Goal: Task Accomplishment & Management: Manage account settings

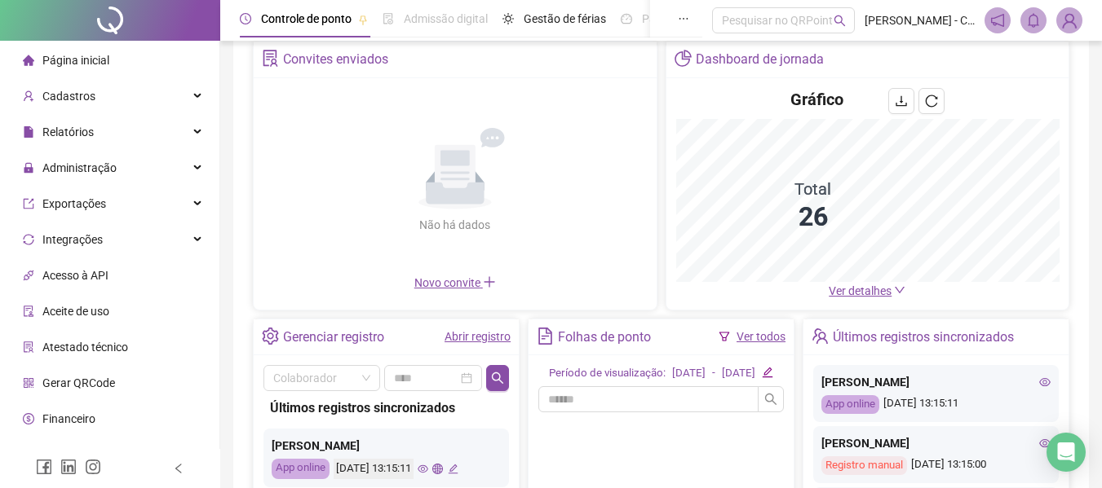
scroll to position [313, 0]
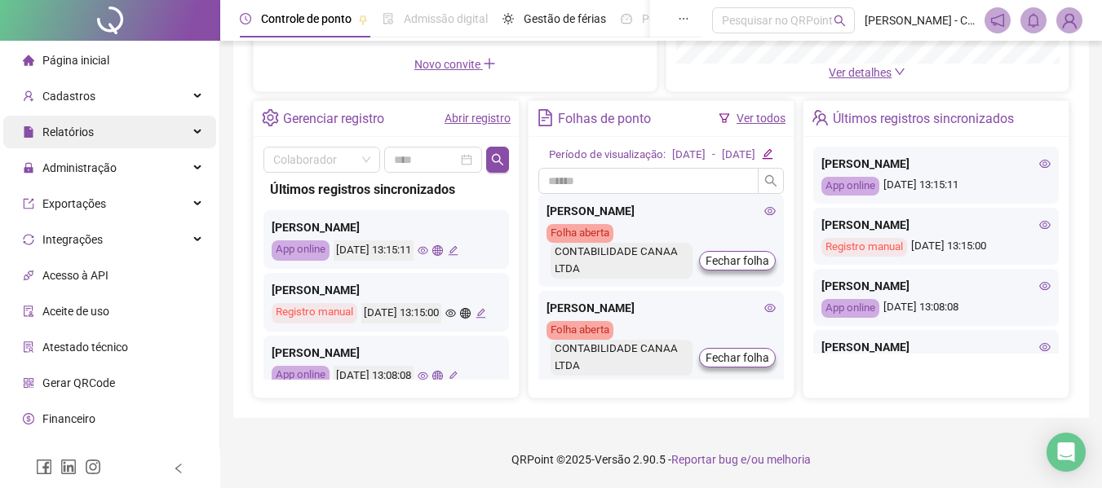
click at [155, 142] on div "Relatórios" at bounding box center [109, 132] width 213 height 33
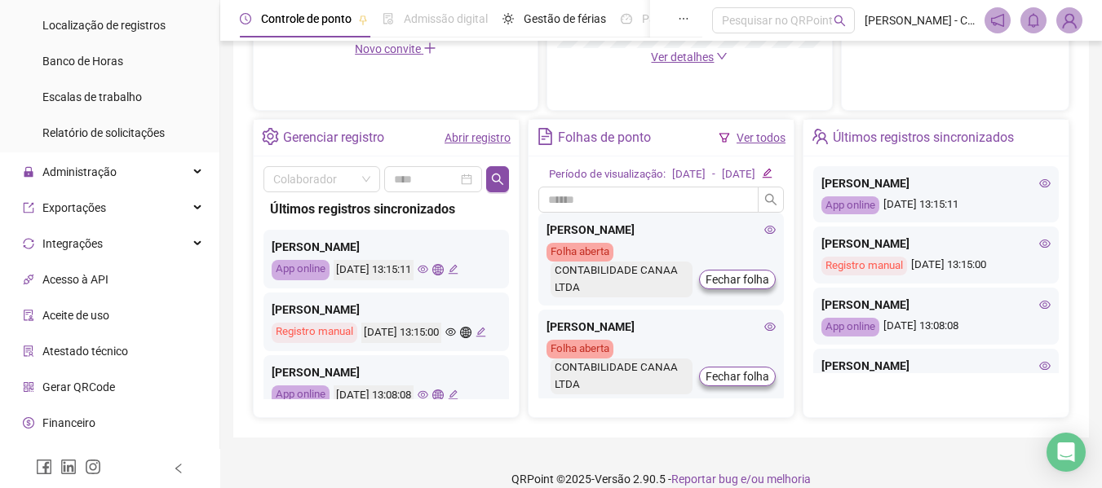
scroll to position [326, 0]
click at [162, 161] on div "Administração" at bounding box center [109, 171] width 213 height 33
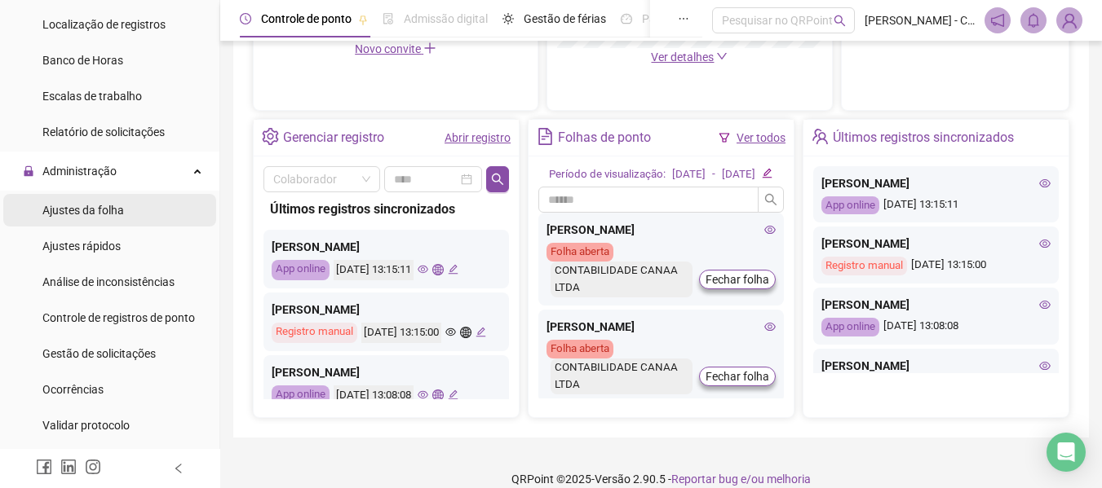
click at [82, 214] on span "Ajustes da folha" at bounding box center [83, 210] width 82 height 13
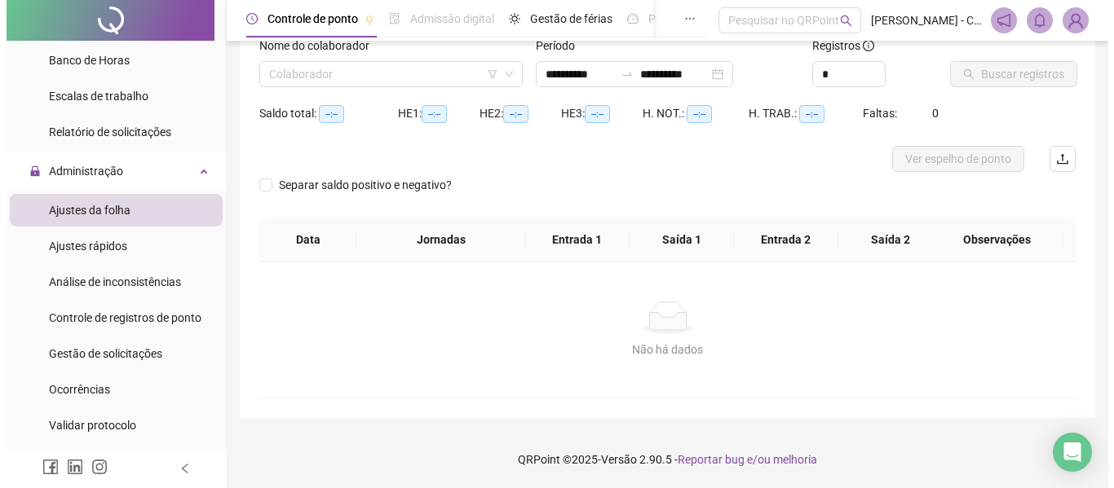
scroll to position [113, 0]
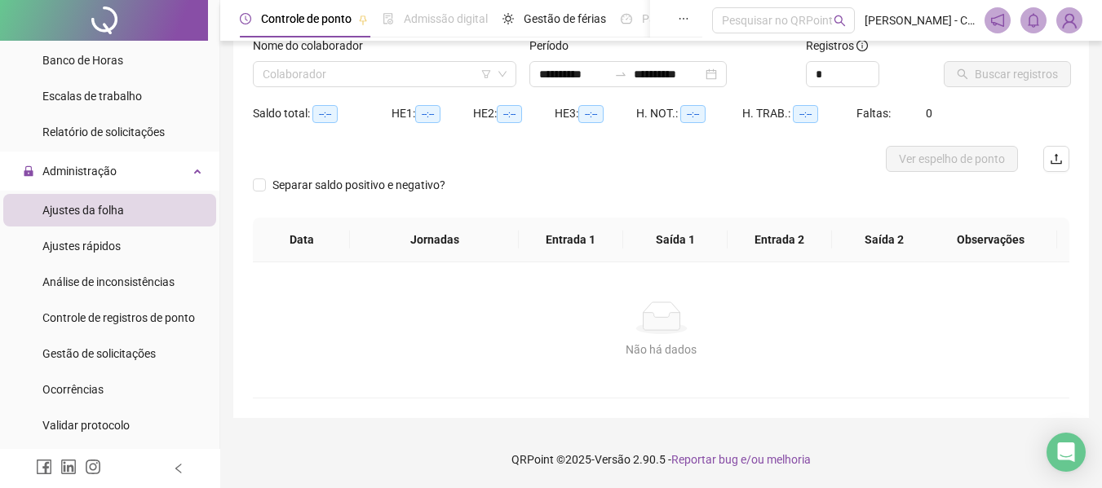
type input "**********"
click at [409, 66] on input "search" at bounding box center [377, 74] width 229 height 24
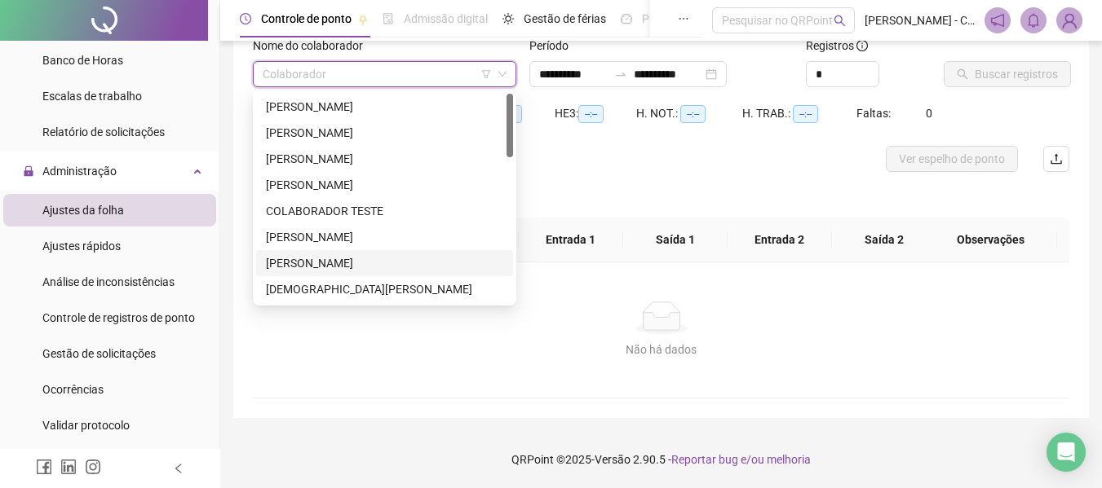
click at [342, 261] on div "[PERSON_NAME]" at bounding box center [384, 263] width 237 height 18
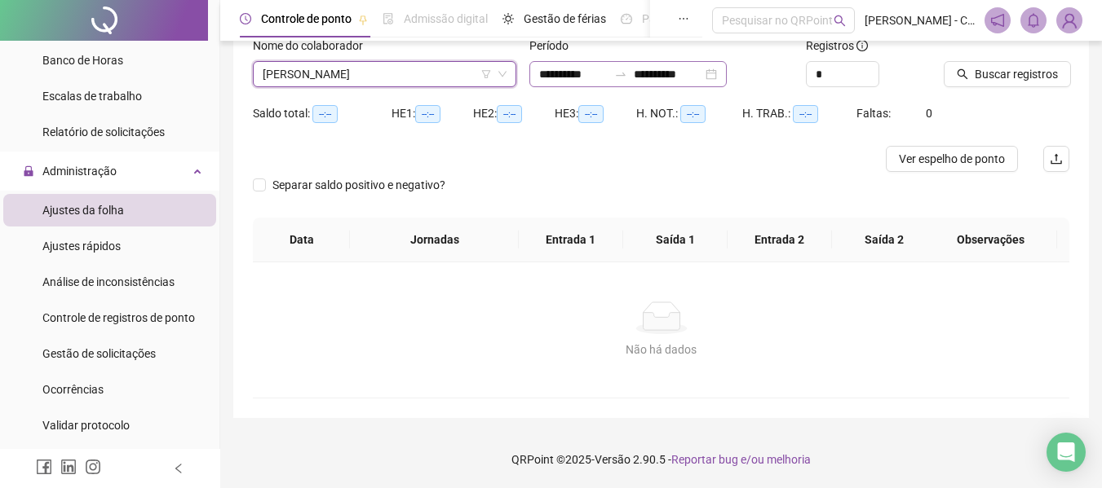
click at [628, 76] on div at bounding box center [621, 74] width 26 height 13
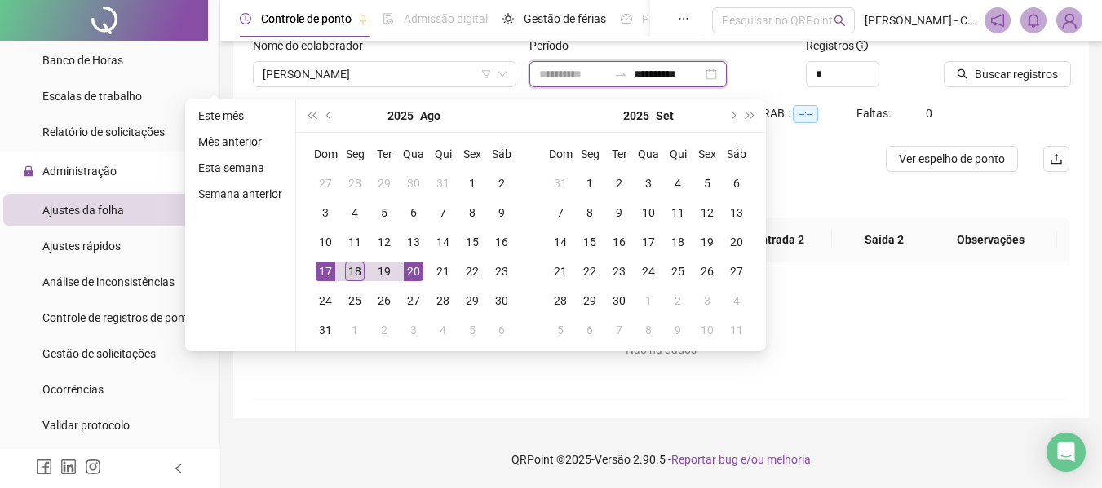
type input "**********"
click at [351, 272] on div "18" at bounding box center [355, 272] width 20 height 20
type input "**********"
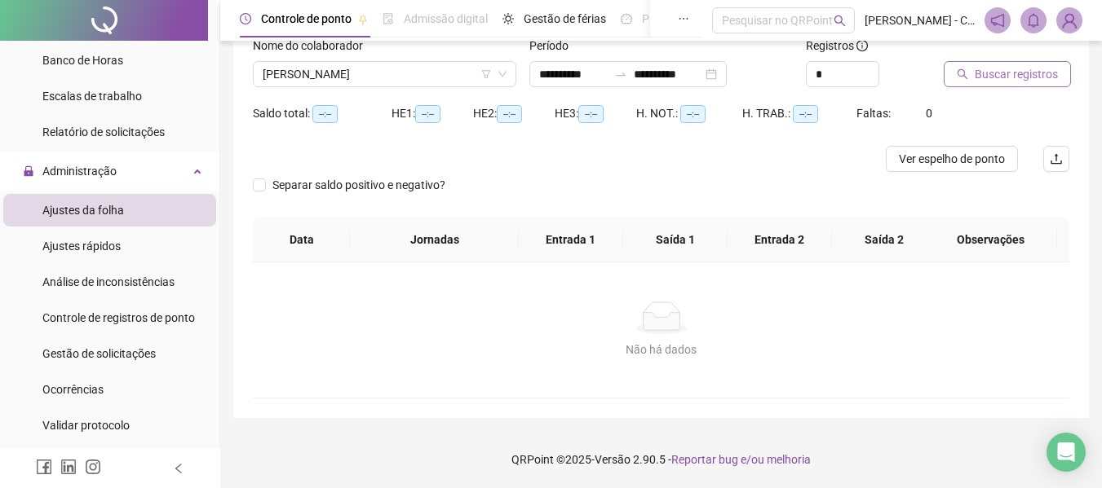
click at [995, 73] on span "Buscar registros" at bounding box center [1015, 74] width 83 height 18
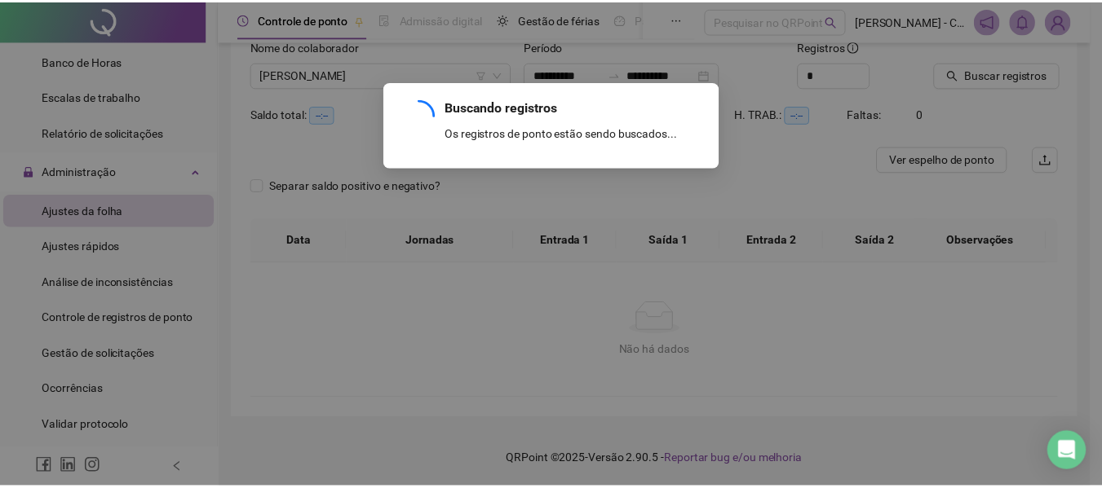
scroll to position [30, 0]
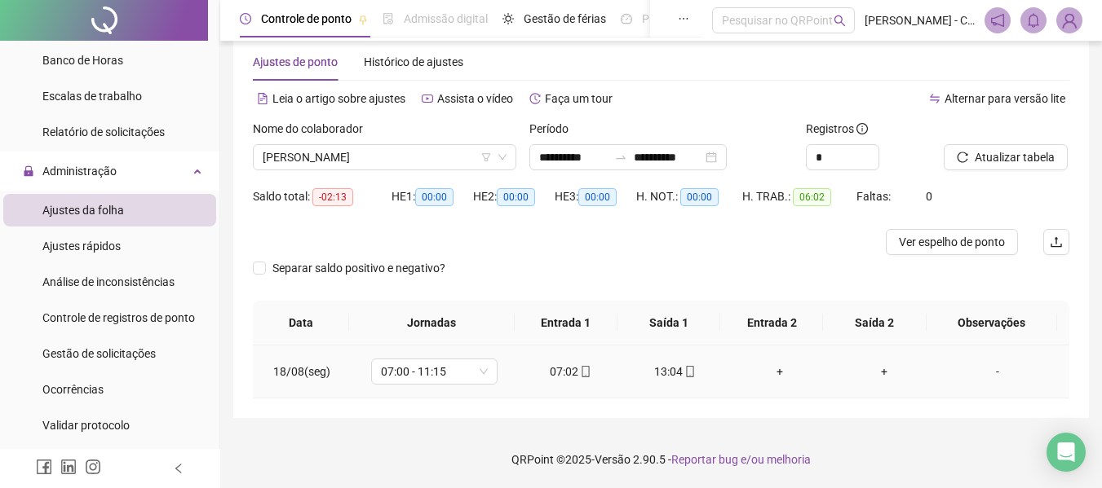
click at [769, 373] on div "+" at bounding box center [779, 372] width 78 height 18
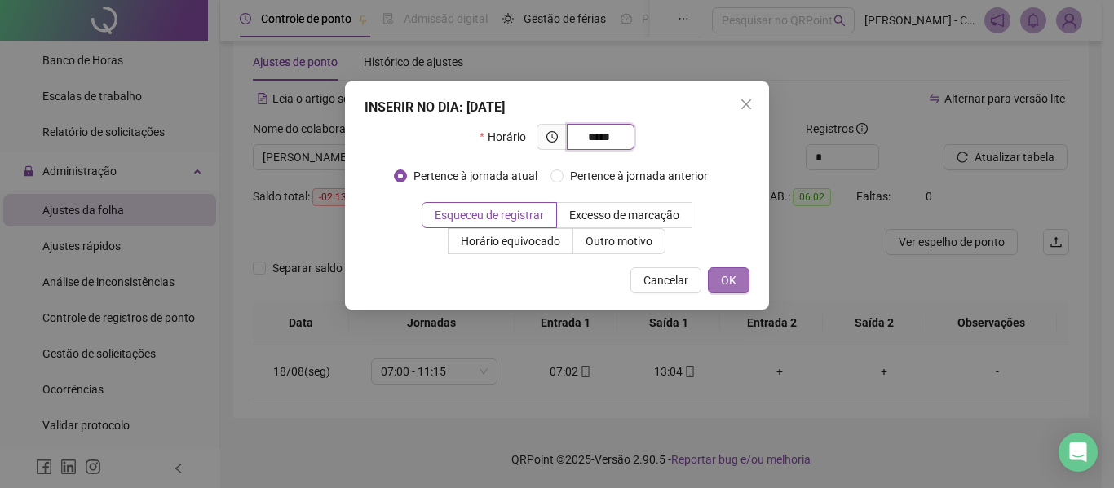
type input "*****"
click at [727, 276] on span "OK" at bounding box center [728, 281] width 15 height 18
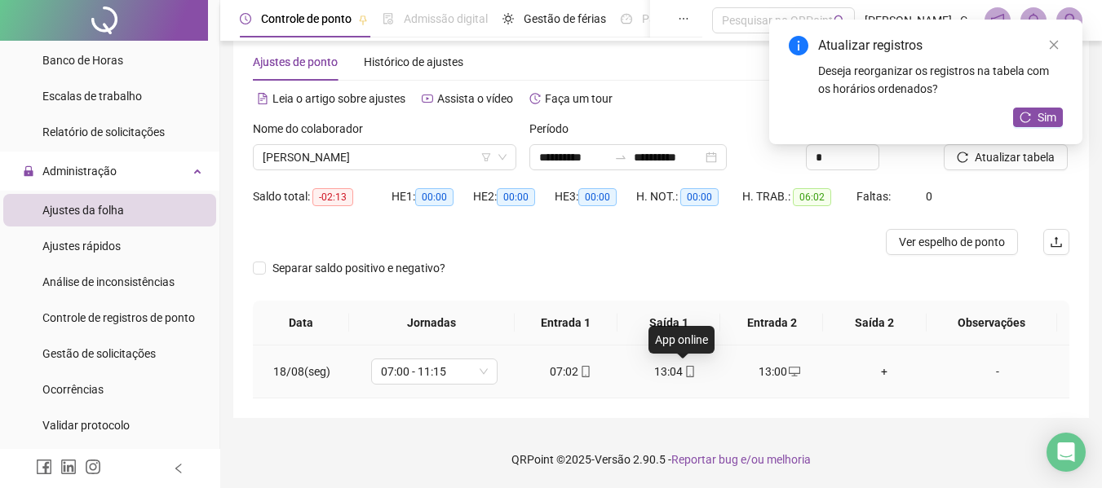
click at [684, 373] on icon "mobile" at bounding box center [689, 371] width 11 height 11
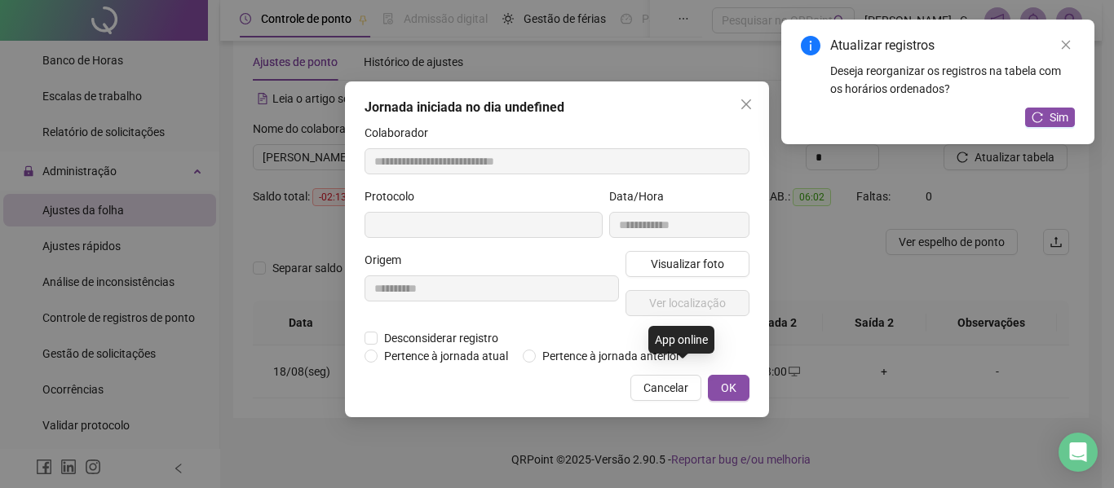
type input "**********"
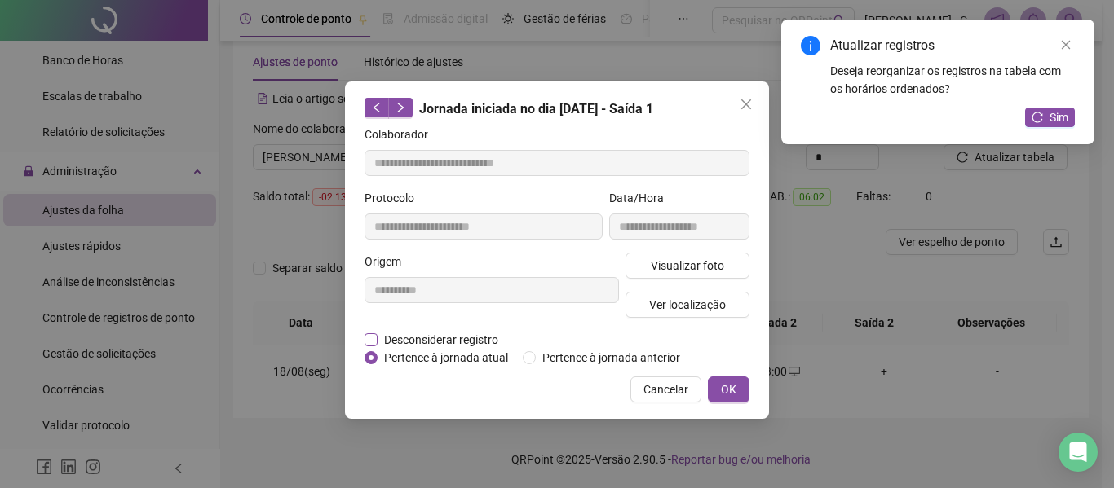
click at [418, 341] on span "Desconsiderar registro" at bounding box center [441, 340] width 127 height 18
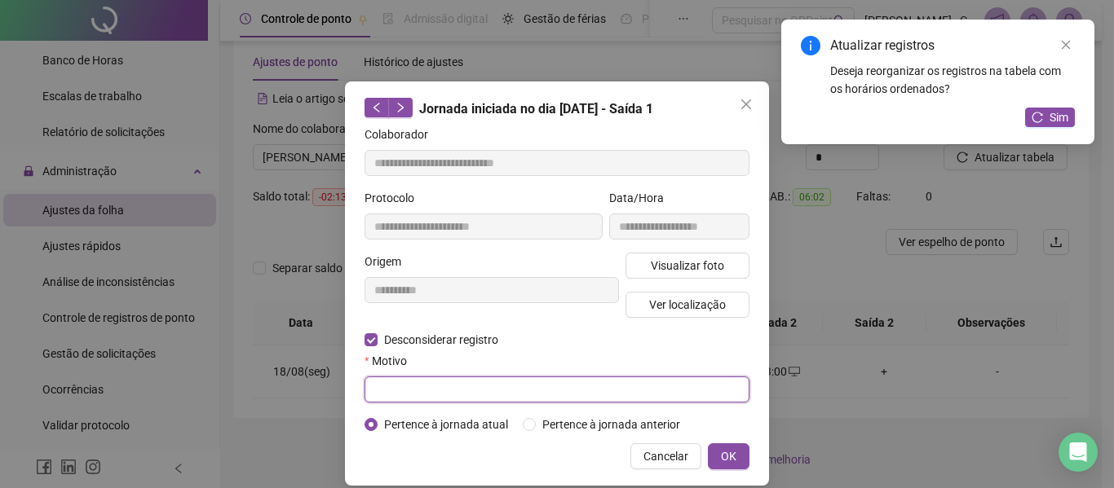
click at [436, 385] on input "text" at bounding box center [557, 390] width 385 height 26
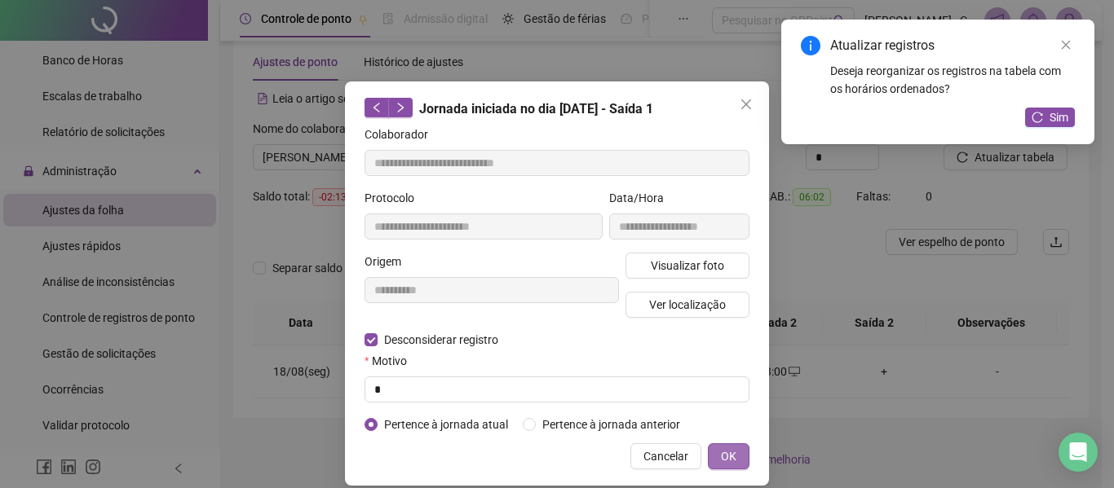
click at [735, 450] on button "OK" at bounding box center [729, 457] width 42 height 26
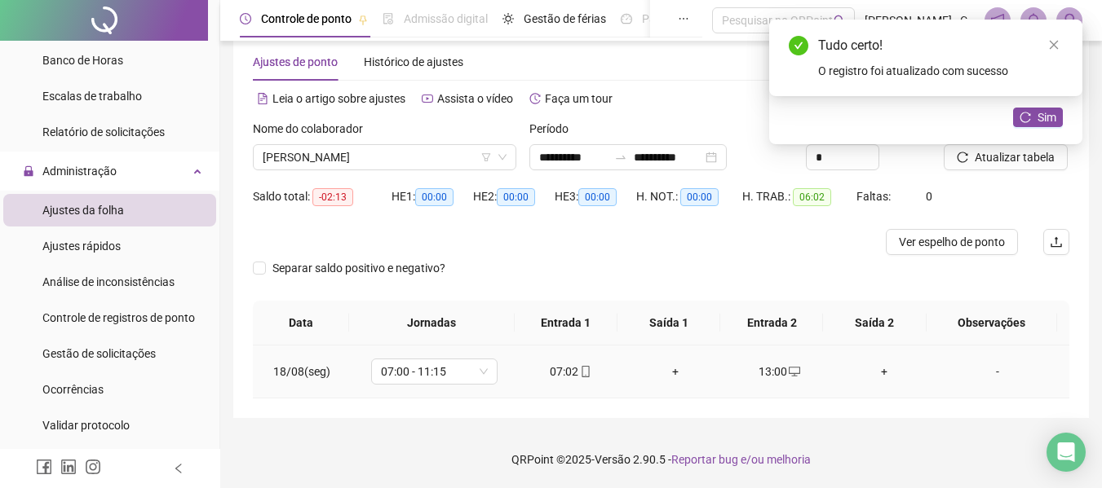
click at [663, 370] on div "+" at bounding box center [675, 372] width 78 height 18
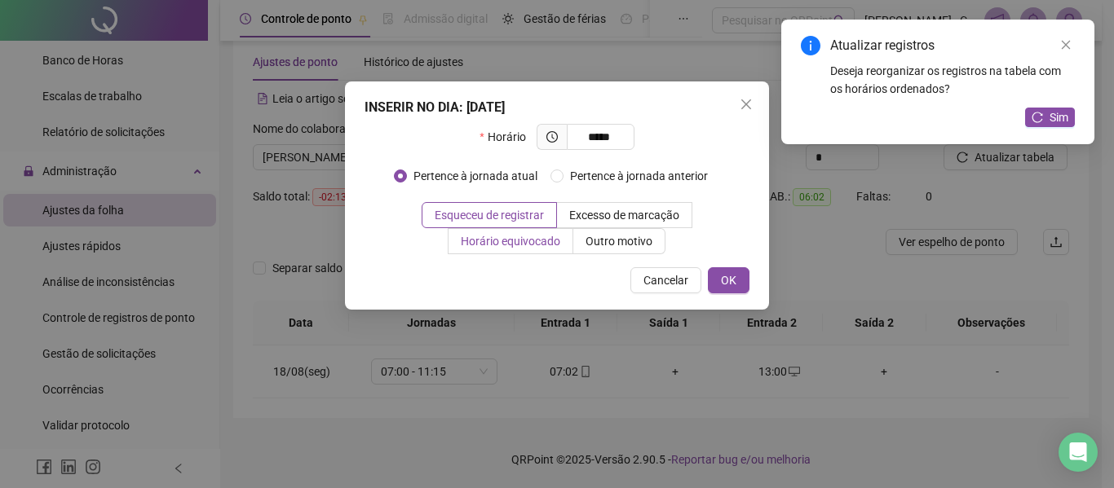
type input "*****"
click at [511, 243] on span "Horário equivocado" at bounding box center [510, 241] width 99 height 13
click at [736, 277] on button "OK" at bounding box center [729, 280] width 42 height 26
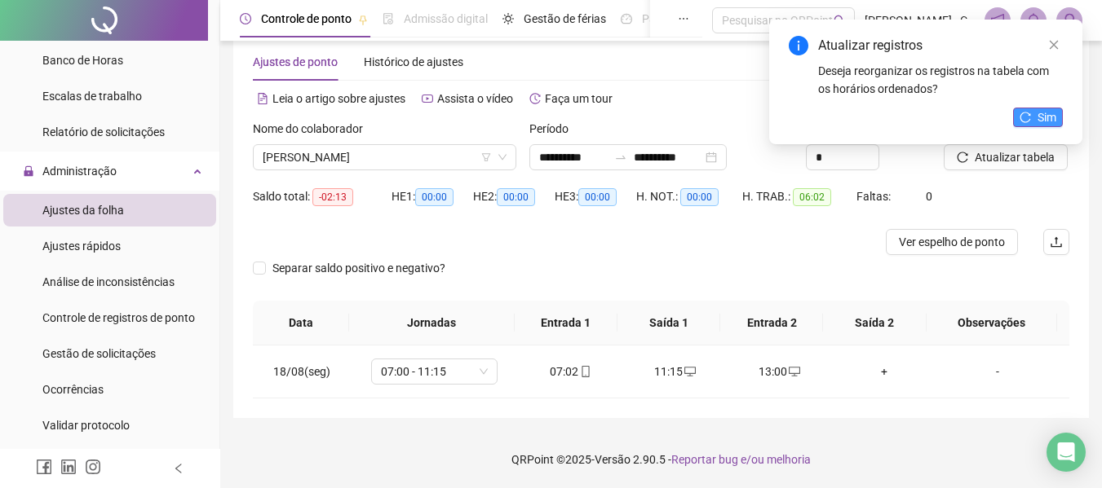
click at [1057, 114] on button "Sim" at bounding box center [1038, 118] width 50 height 20
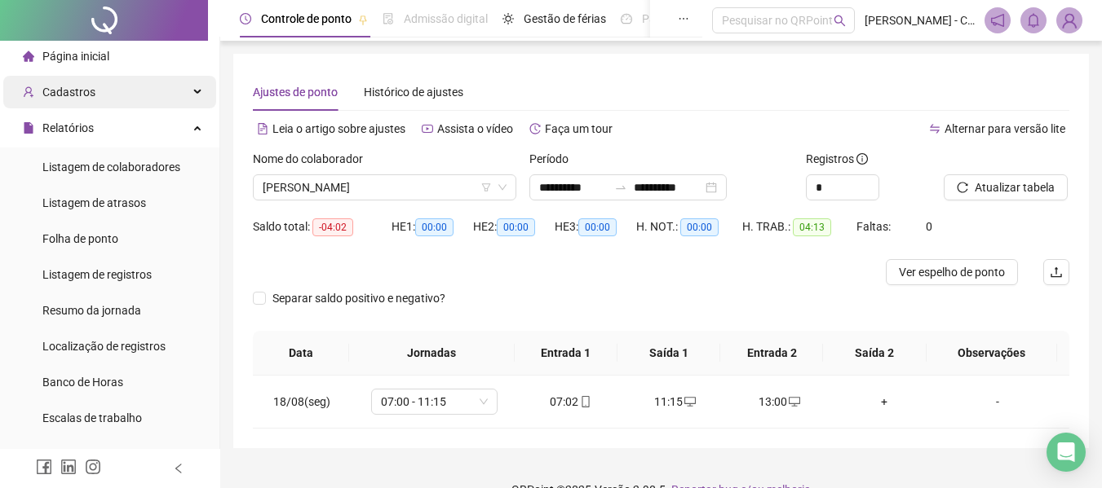
scroll to position [0, 0]
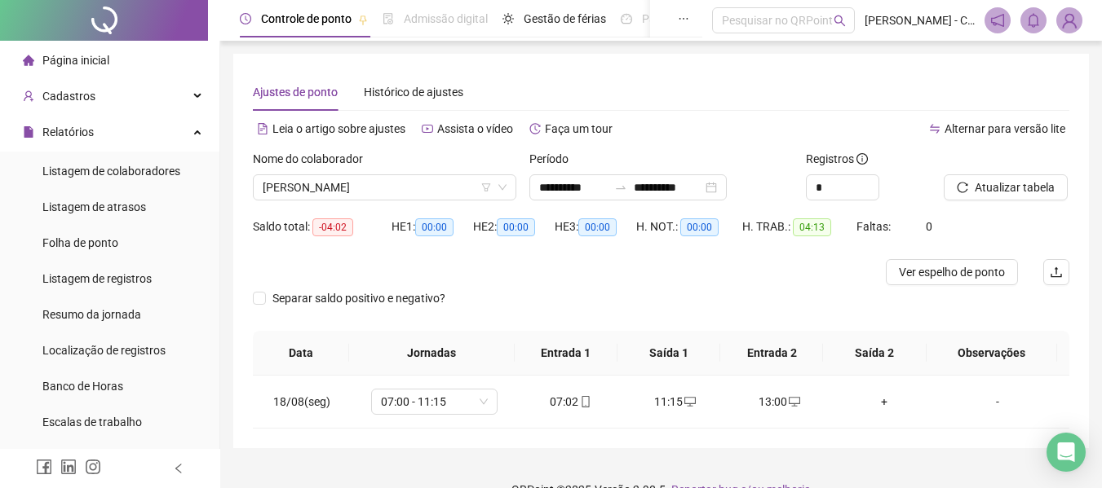
click at [106, 66] on span "Página inicial" at bounding box center [75, 60] width 67 height 13
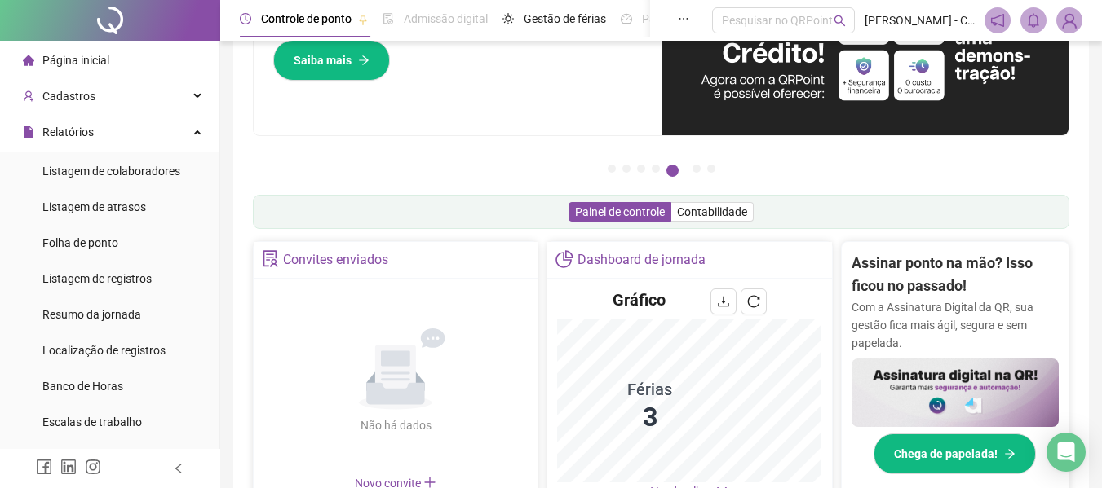
scroll to position [245, 0]
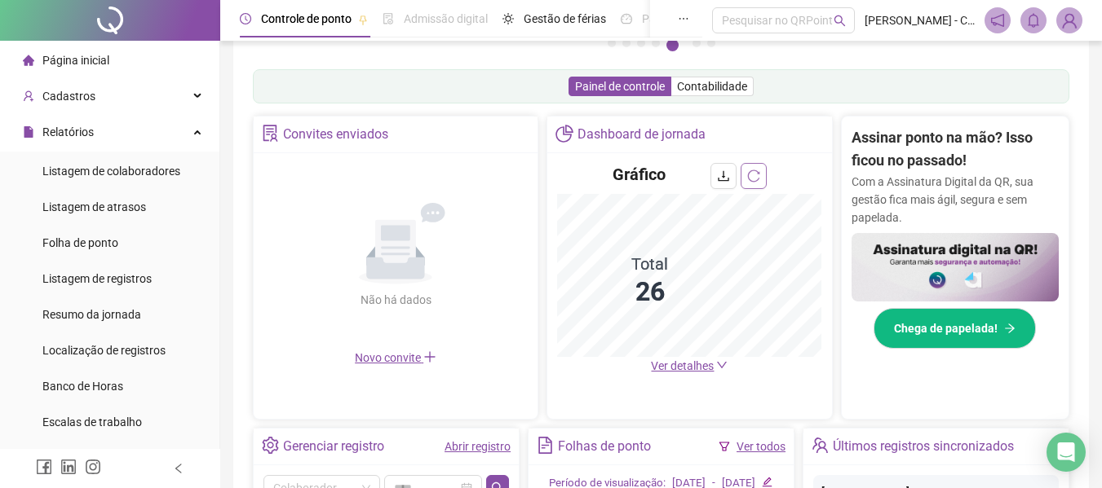
click at [749, 174] on icon "reload" at bounding box center [753, 176] width 13 height 13
click at [102, 245] on span "Folha de ponto" at bounding box center [80, 242] width 76 height 13
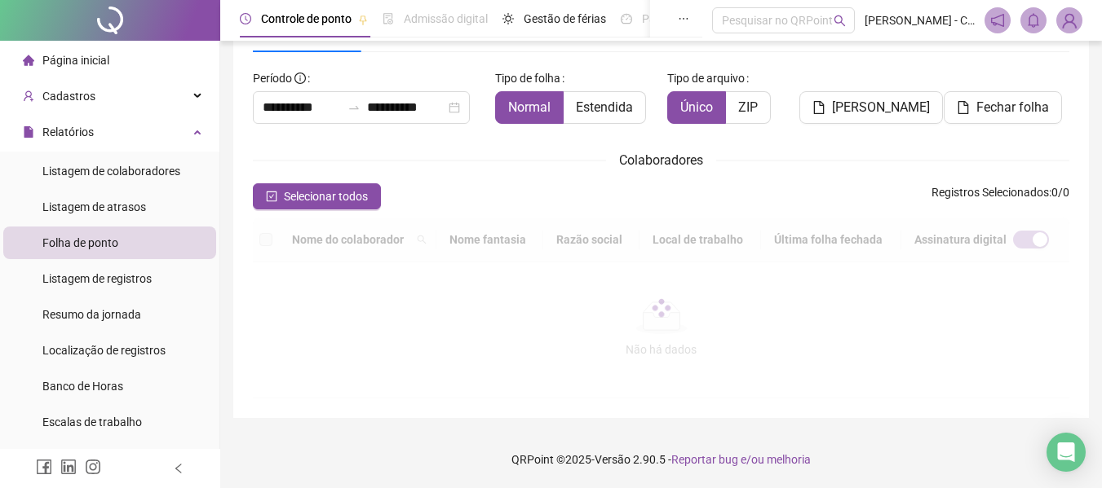
scroll to position [90, 0]
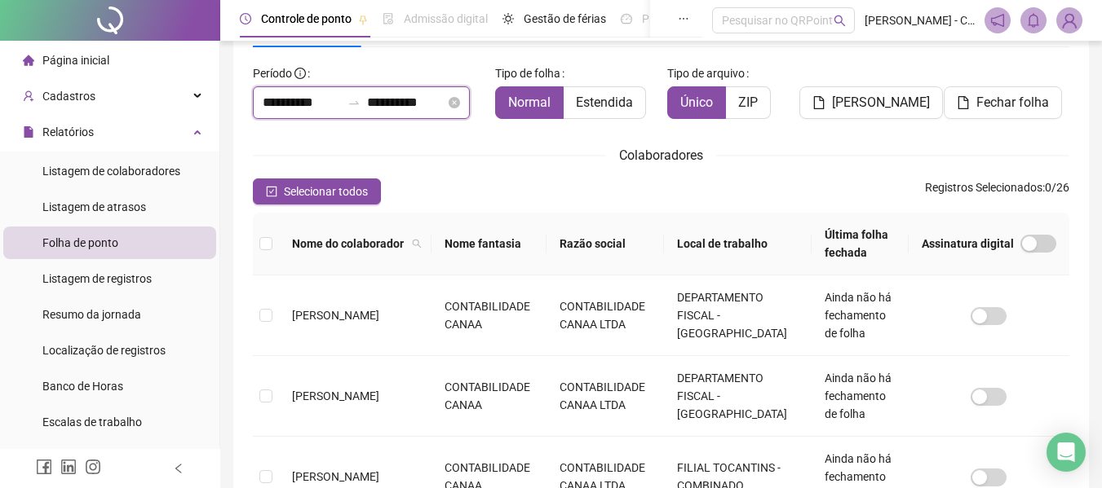
click at [392, 99] on input "**********" at bounding box center [406, 103] width 78 height 20
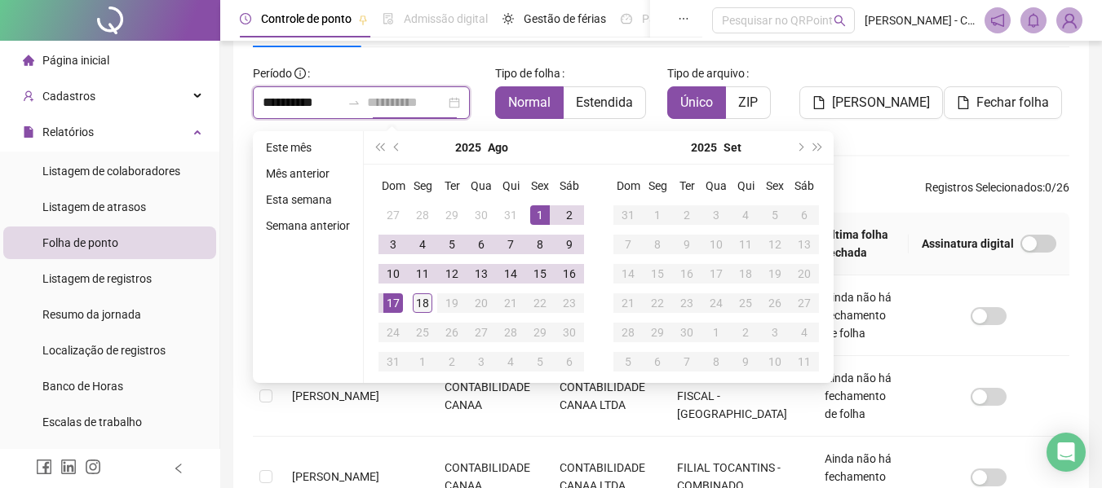
type input "**********"
click at [417, 307] on div "18" at bounding box center [423, 304] width 20 height 20
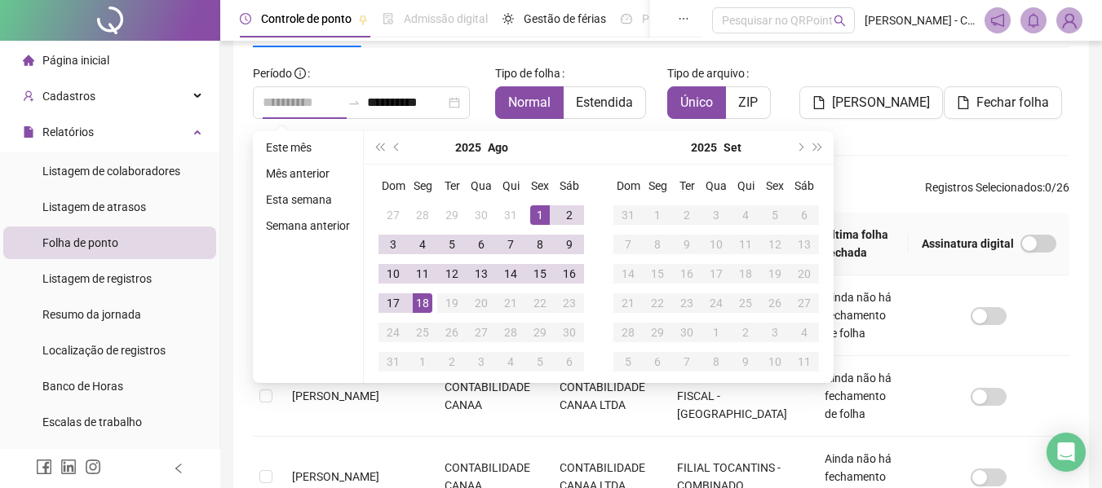
click at [417, 307] on div "18" at bounding box center [423, 304] width 20 height 20
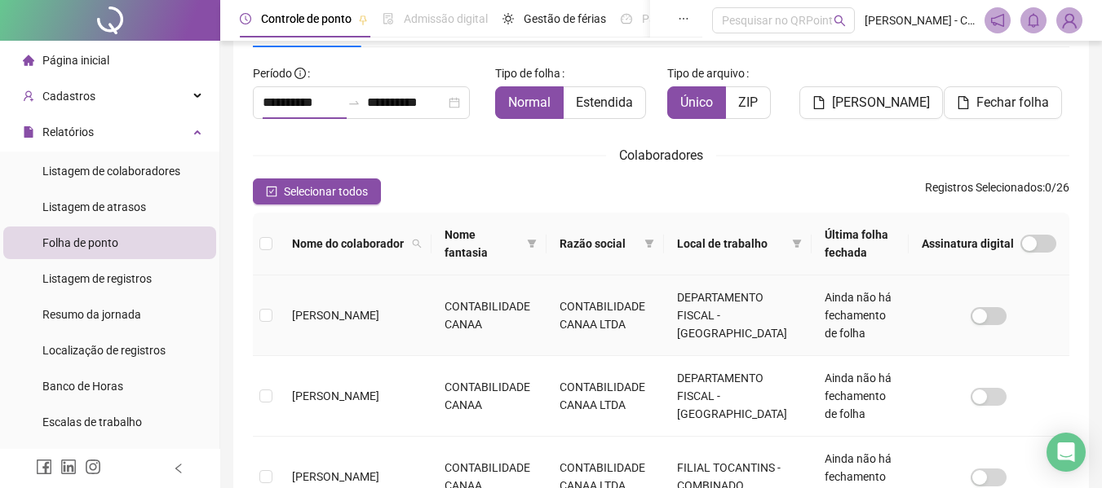
type input "**********"
click at [307, 199] on span "Selecionar todos" at bounding box center [326, 192] width 84 height 18
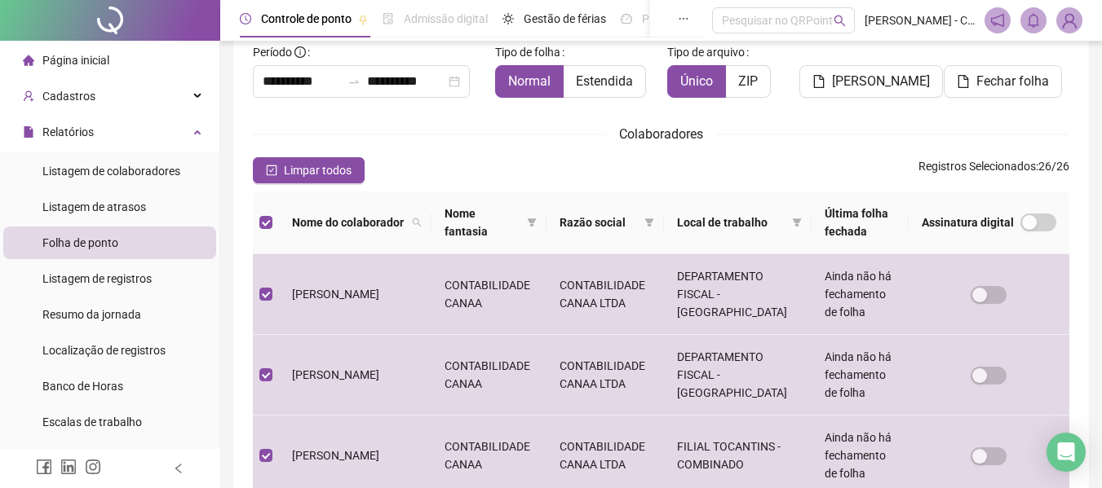
scroll to position [82, 0]
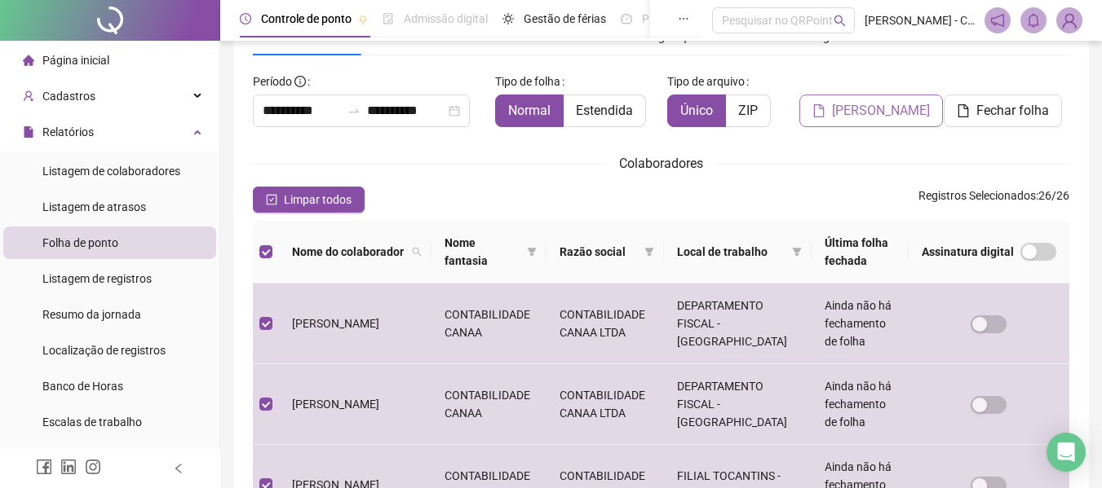
click at [848, 118] on span "[PERSON_NAME]" at bounding box center [881, 111] width 98 height 20
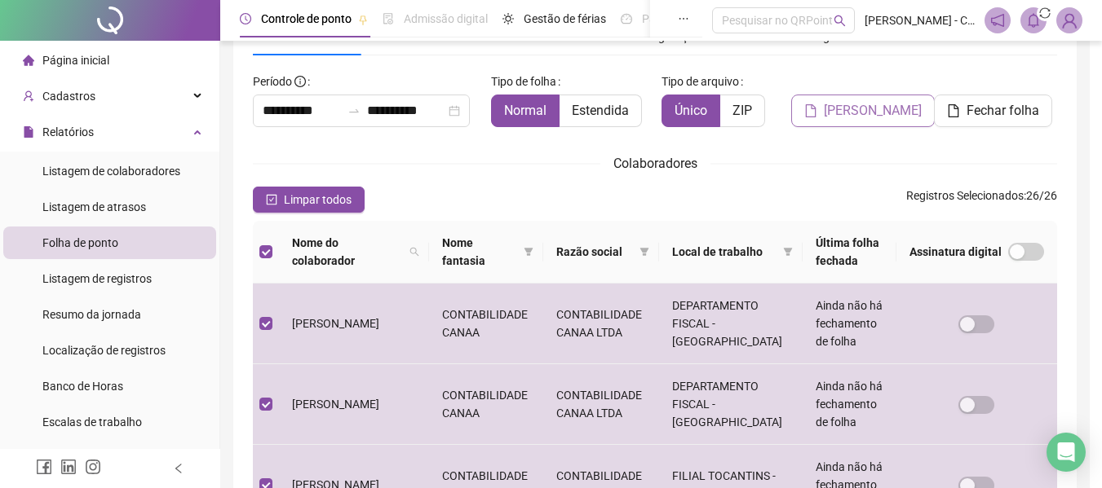
scroll to position [90, 0]
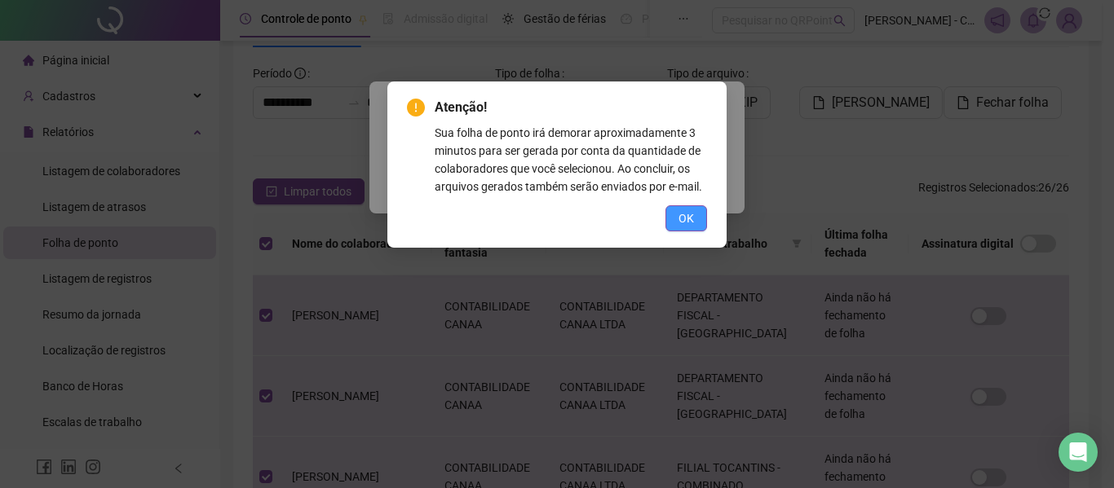
click at [692, 212] on span "OK" at bounding box center [685, 219] width 15 height 18
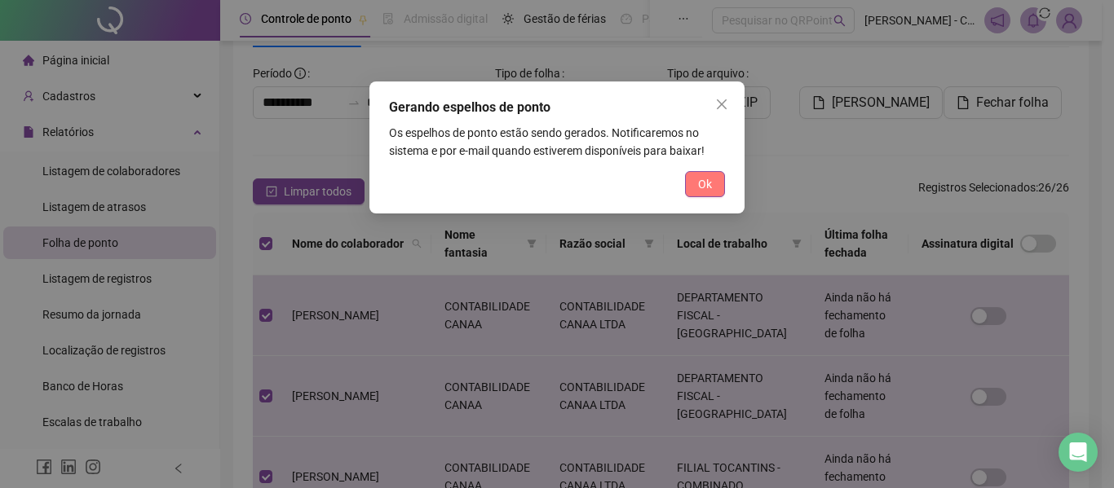
click at [698, 183] on span "Ok" at bounding box center [705, 184] width 14 height 18
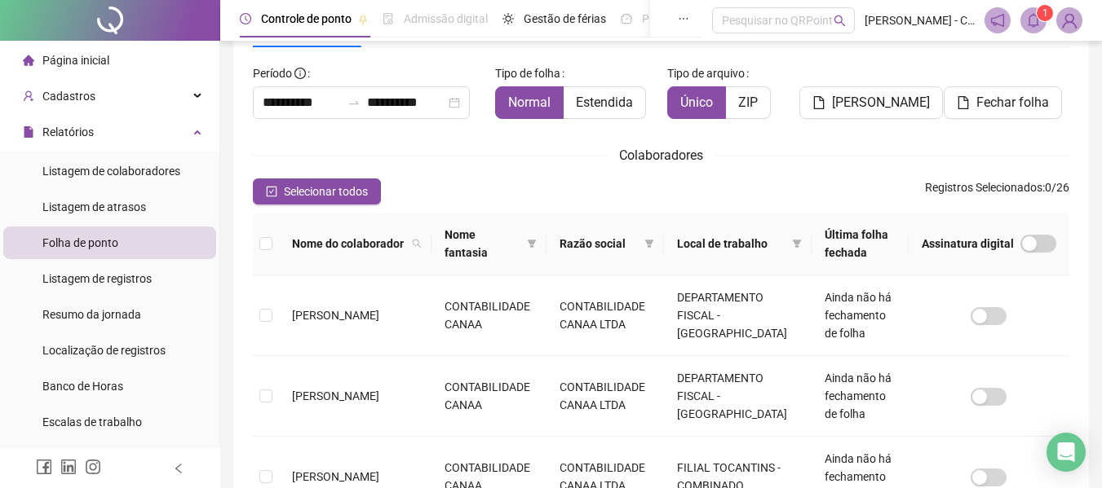
click at [1035, 15] on icon "bell" at bounding box center [1032, 20] width 11 height 15
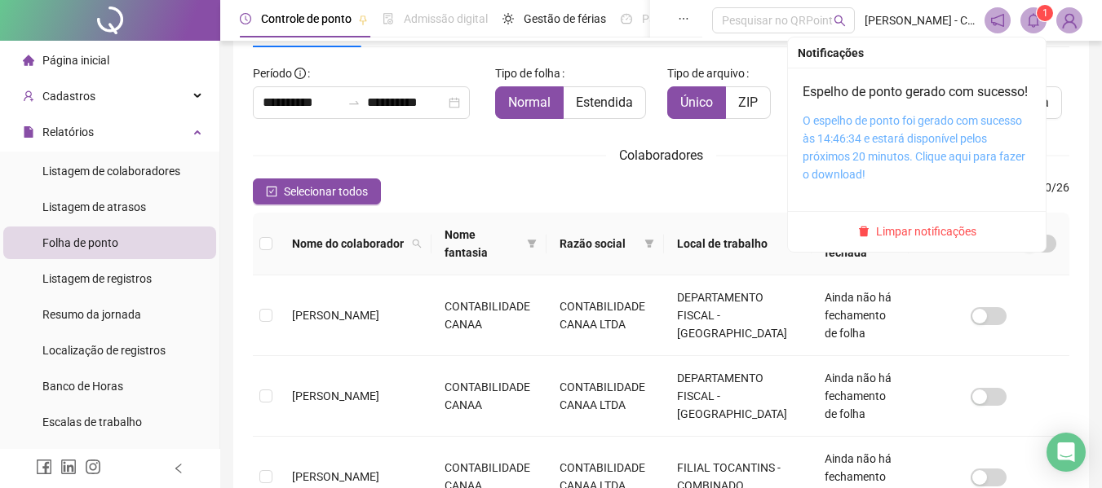
click at [877, 156] on link "O espelho de ponto foi gerado com sucesso às 14:46:34 e estará disponível pelos…" at bounding box center [913, 147] width 223 height 67
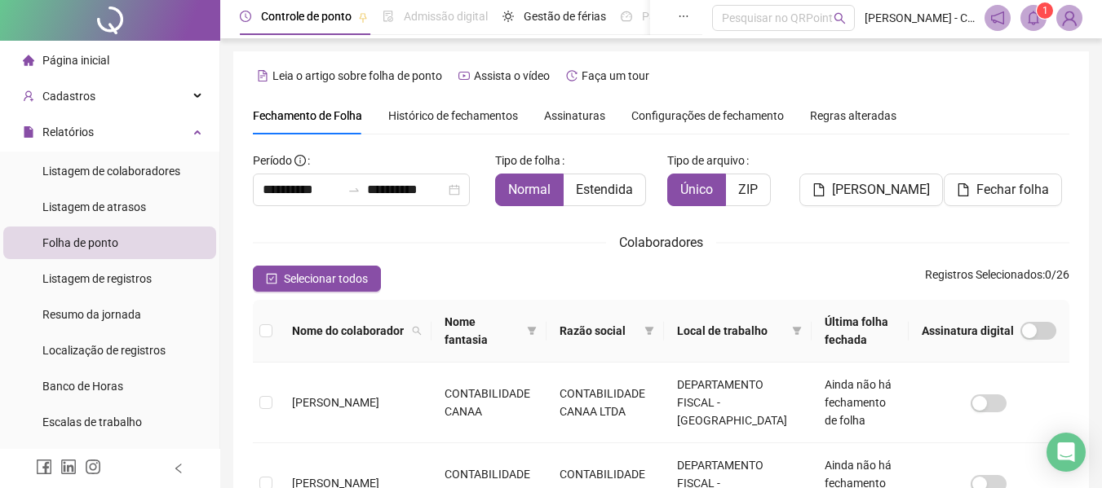
scroll to position [0, 0]
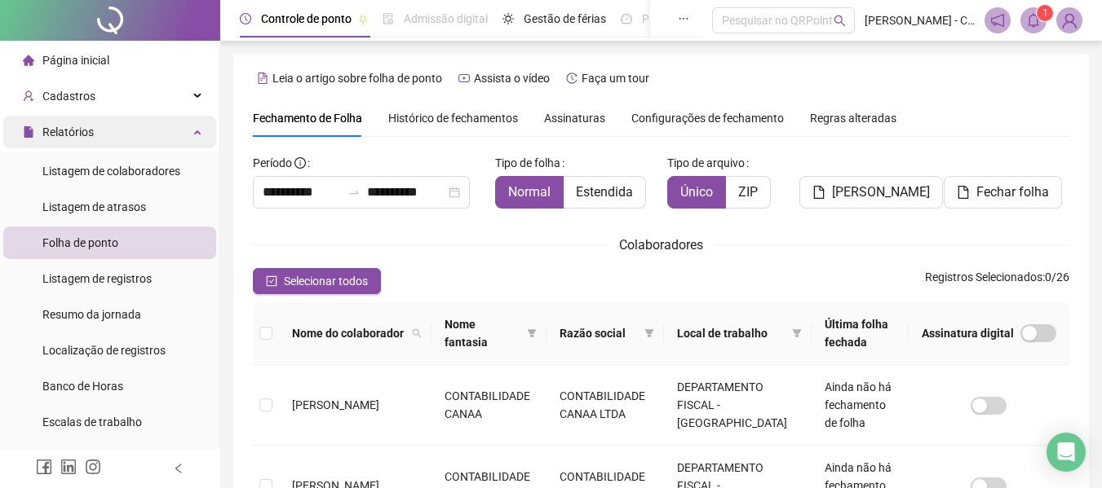
click at [172, 125] on div "Relatórios" at bounding box center [109, 132] width 213 height 33
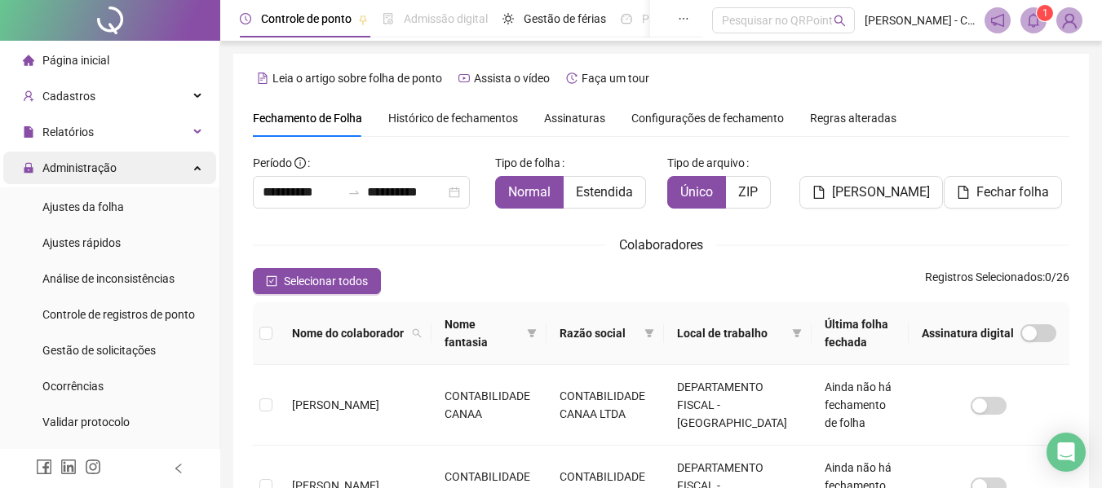
click at [99, 170] on span "Administração" at bounding box center [79, 167] width 74 height 13
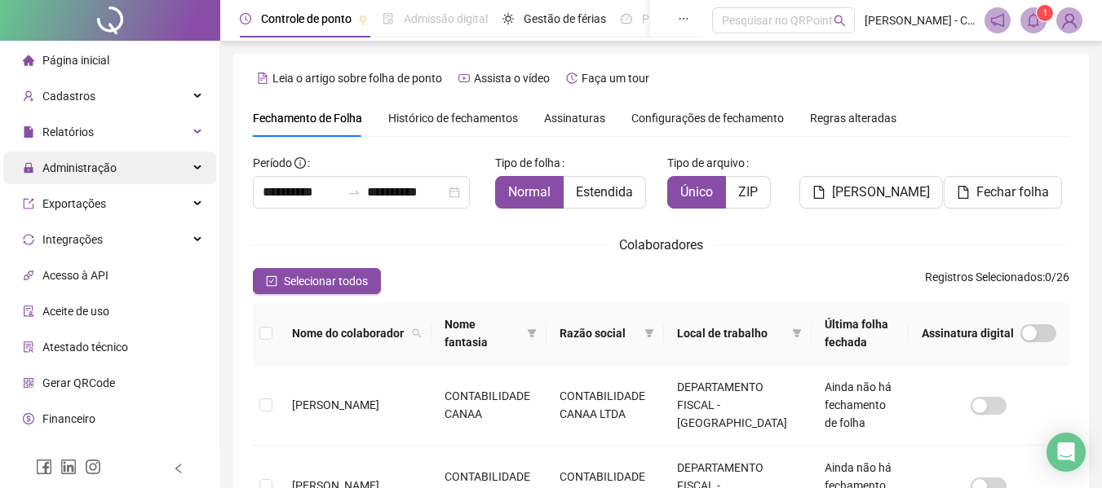
click at [99, 170] on span "Administração" at bounding box center [79, 167] width 74 height 13
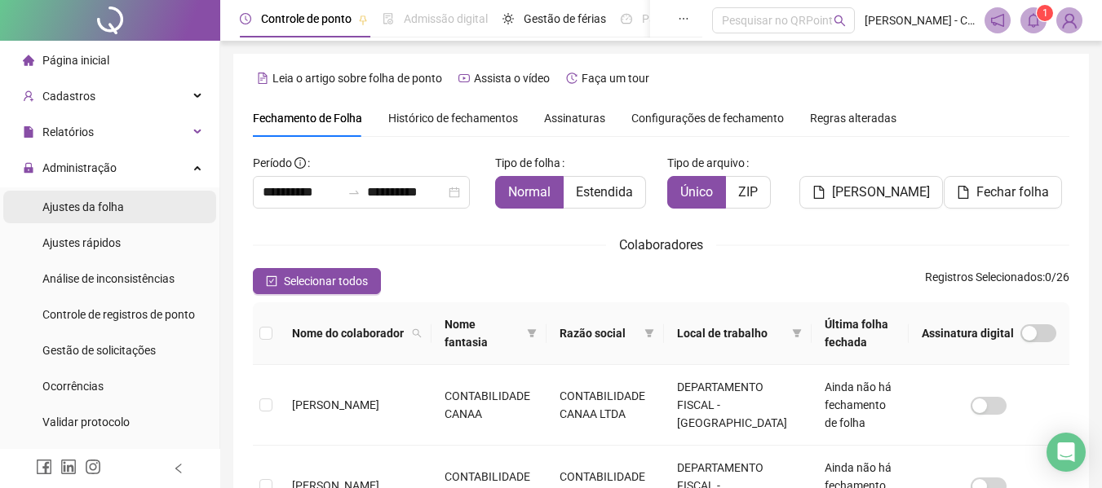
click at [91, 205] on span "Ajustes da folha" at bounding box center [83, 207] width 82 height 13
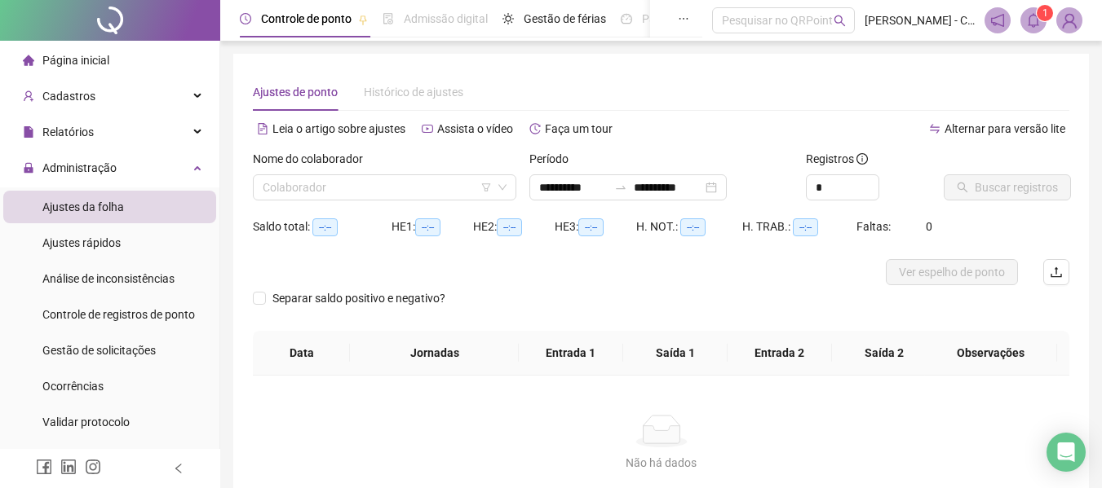
type input "**********"
click at [400, 175] on input "search" at bounding box center [377, 187] width 229 height 24
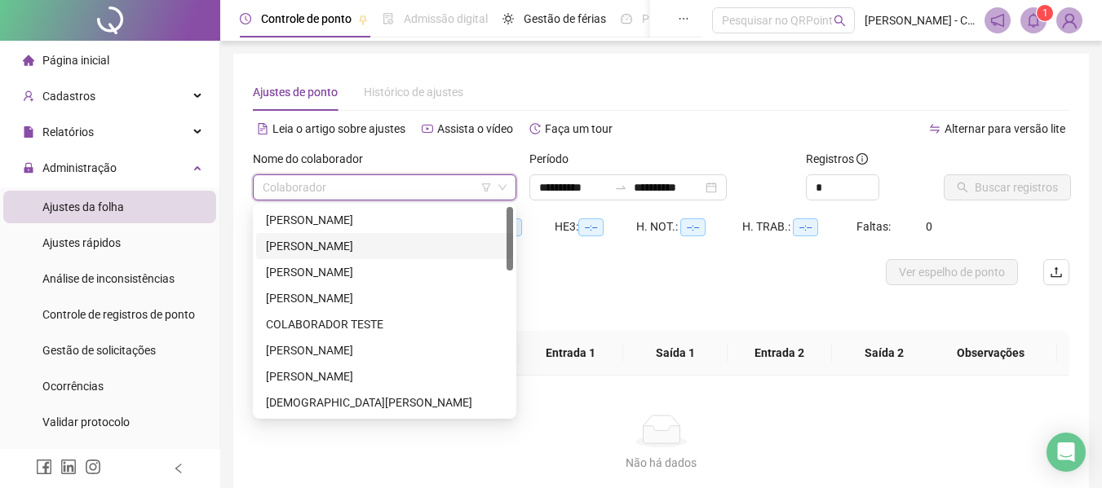
type input "*"
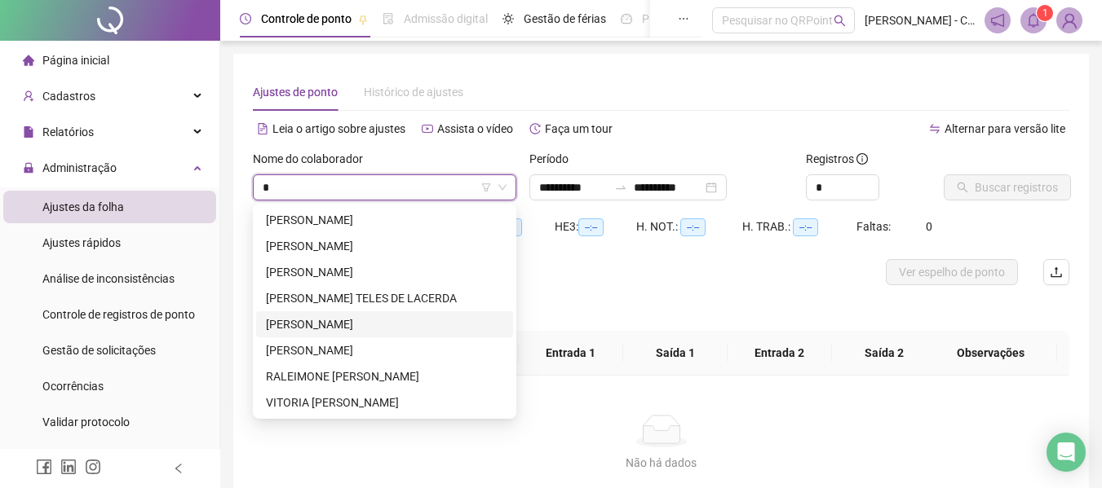
click at [368, 317] on div "[PERSON_NAME]" at bounding box center [384, 325] width 237 height 18
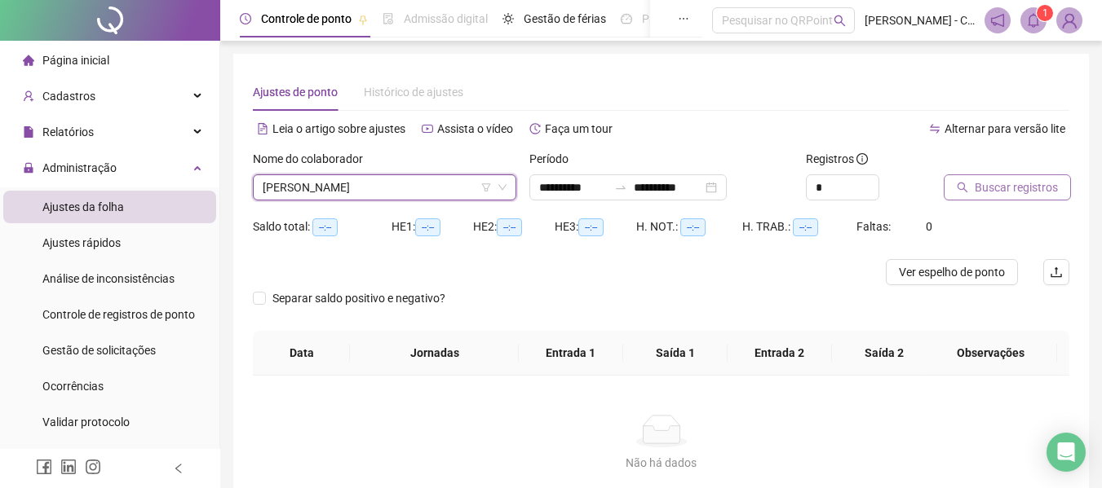
click at [987, 185] on span "Buscar registros" at bounding box center [1015, 188] width 83 height 18
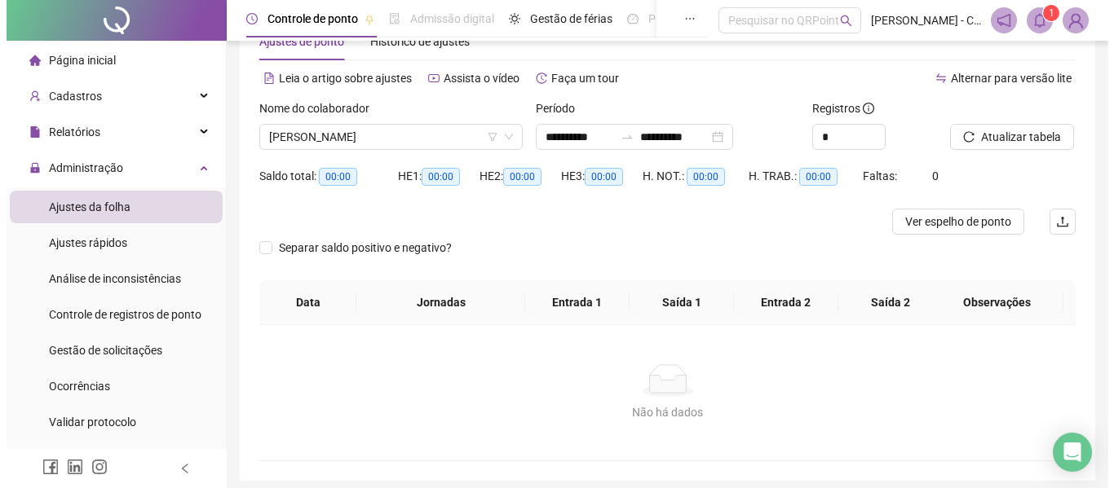
scroll to position [32, 0]
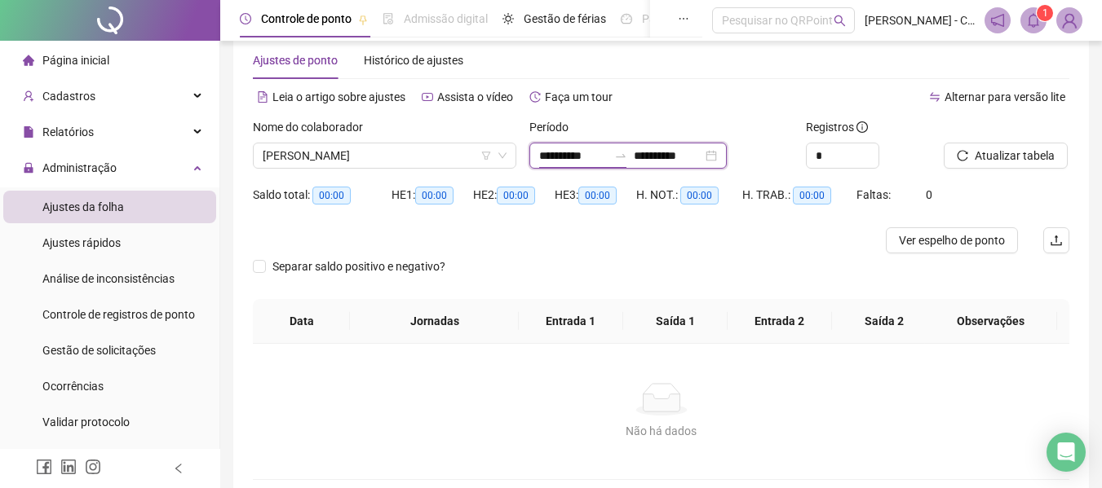
click at [591, 148] on input "**********" at bounding box center [573, 156] width 68 height 18
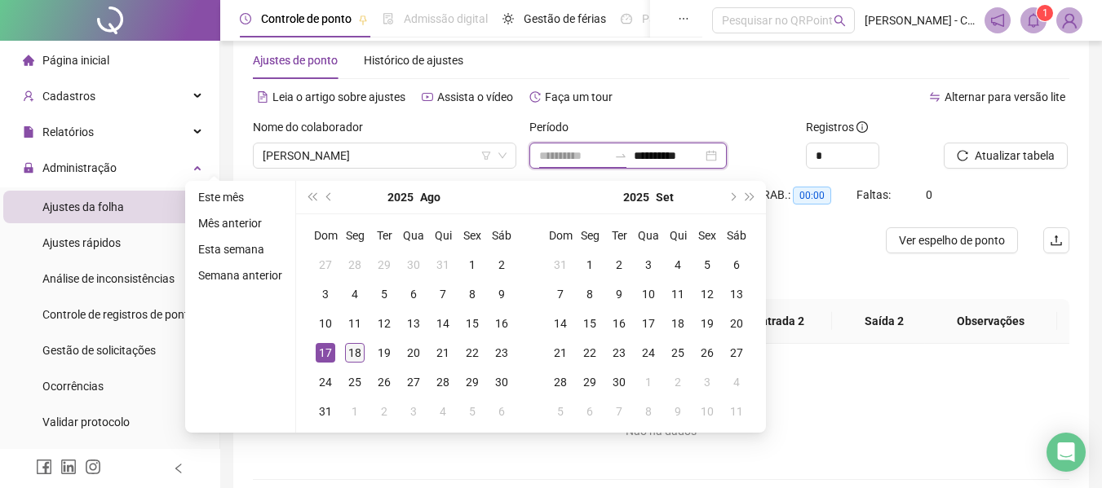
type input "**********"
click at [349, 352] on div "18" at bounding box center [355, 353] width 20 height 20
type input "**********"
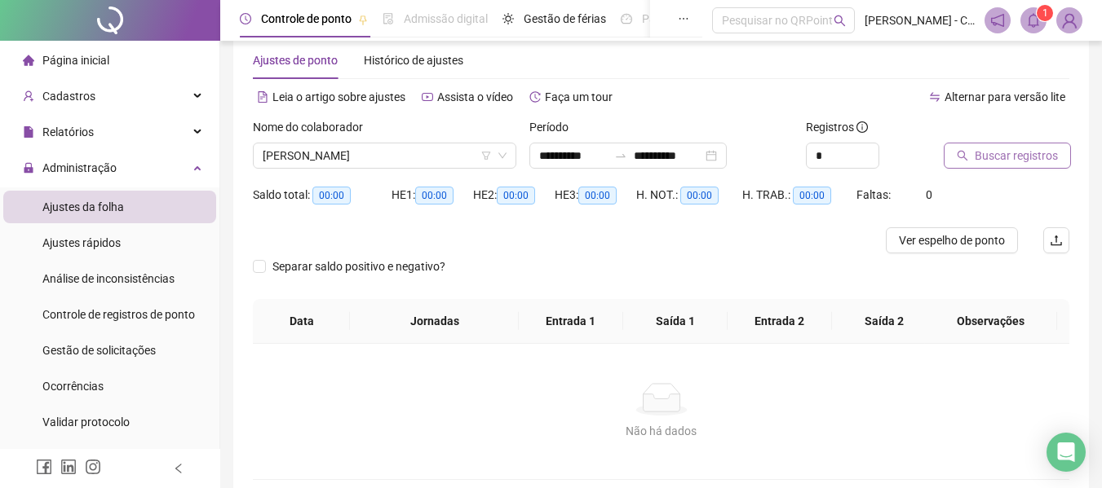
click at [1007, 161] on span "Buscar registros" at bounding box center [1015, 156] width 83 height 18
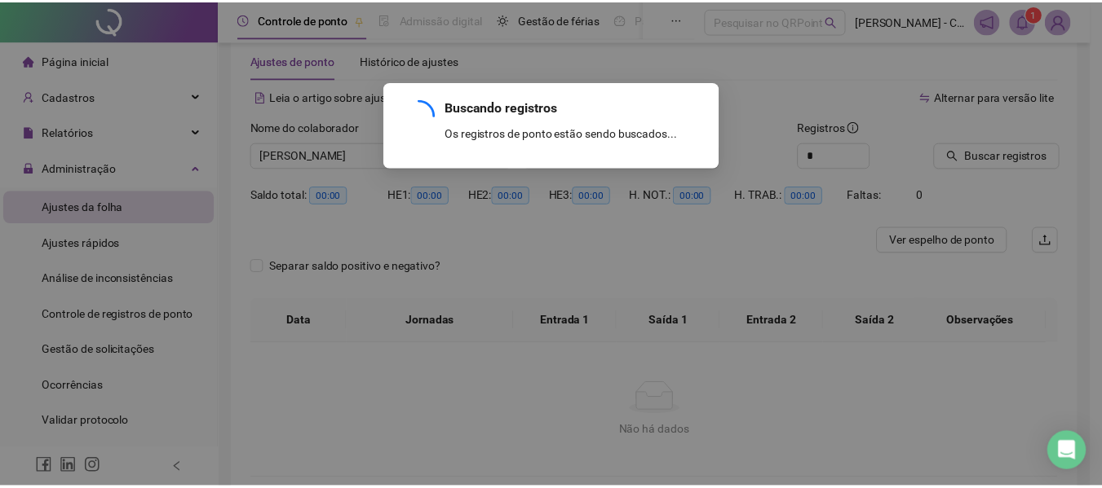
scroll to position [30, 0]
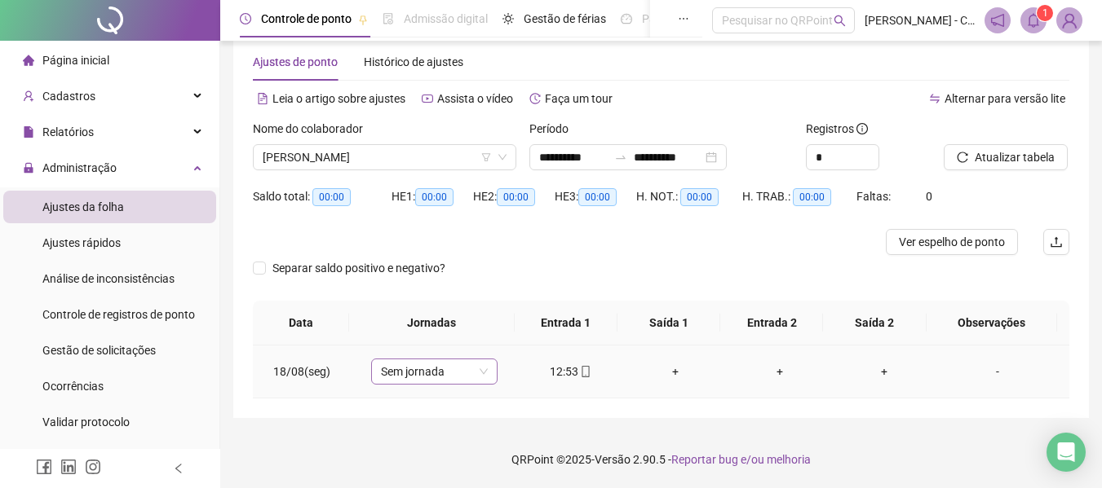
click at [463, 369] on span "Sem jornada" at bounding box center [434, 372] width 107 height 24
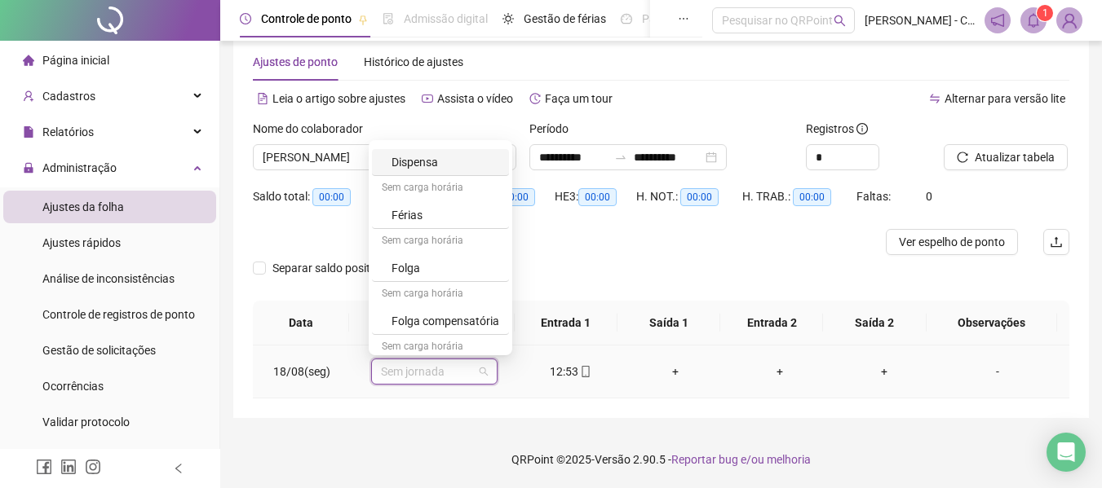
scroll to position [109, 0]
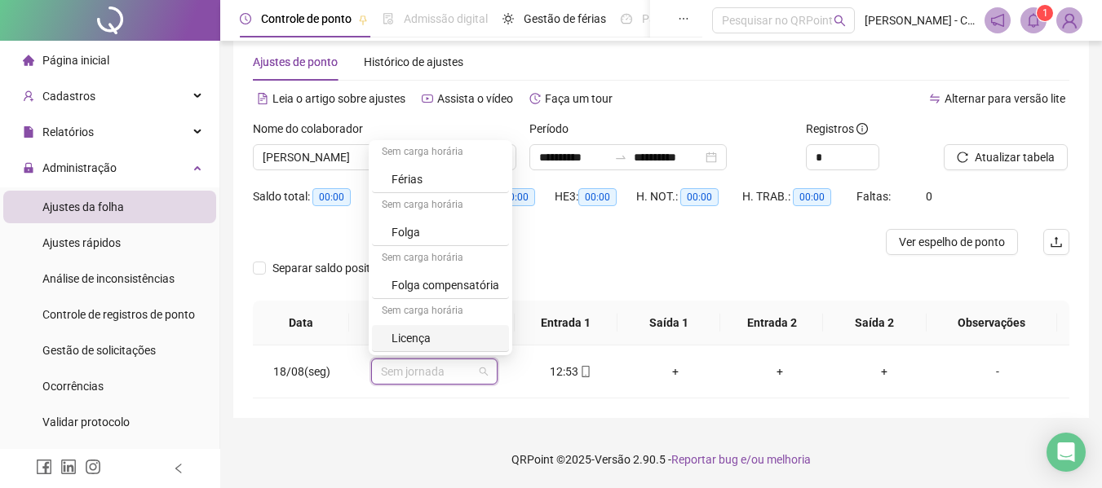
click at [646, 254] on div at bounding box center [559, 242] width 612 height 26
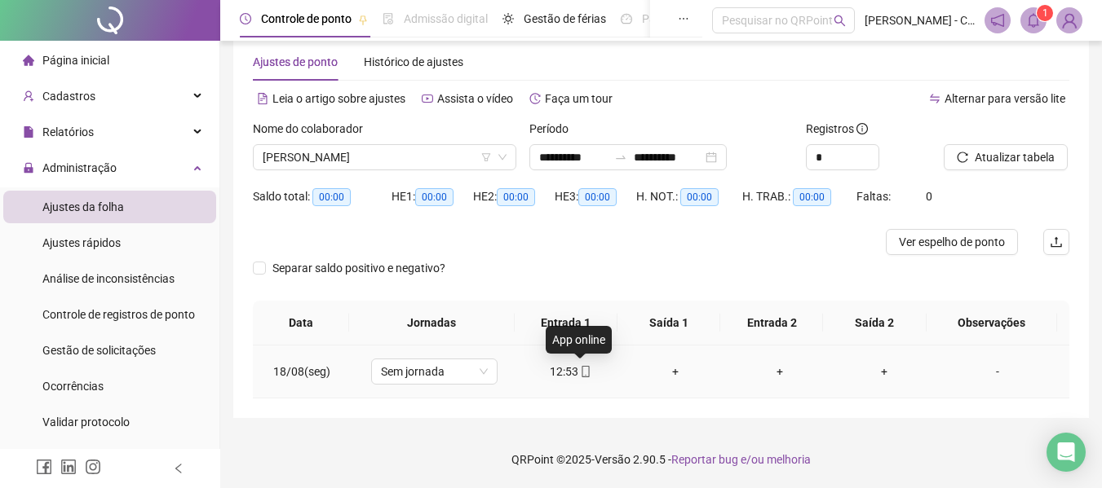
click at [584, 369] on icon "mobile" at bounding box center [585, 371] width 7 height 11
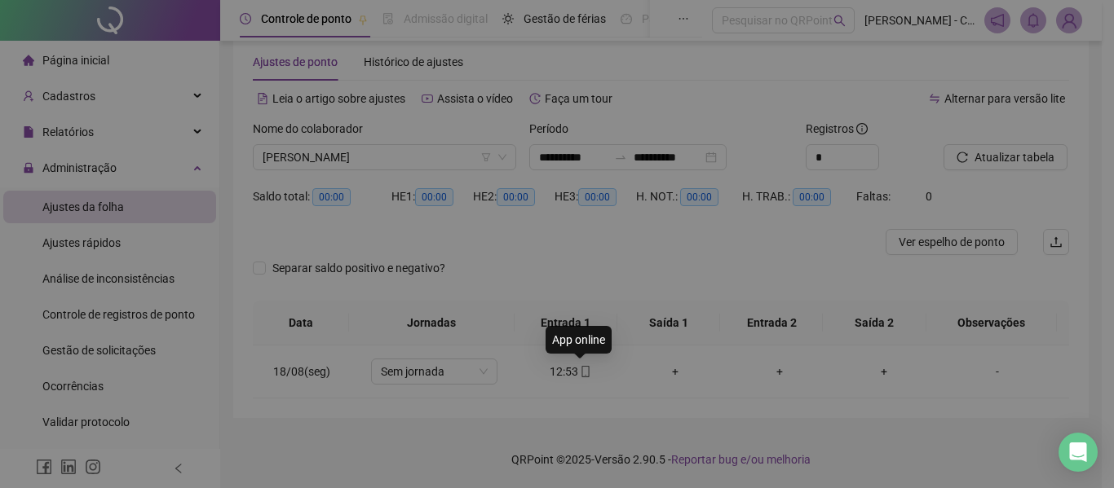
type input "**********"
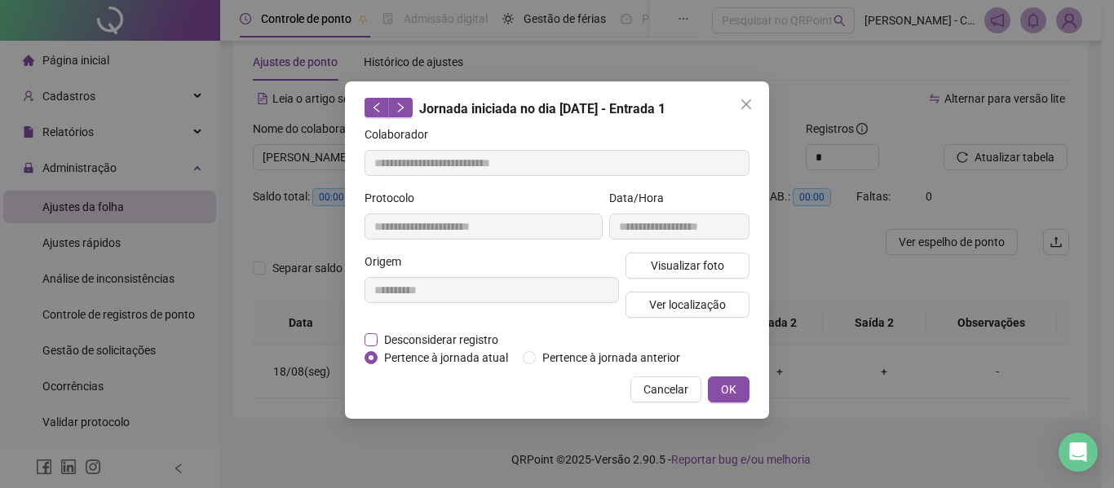
click at [431, 341] on span "Desconsiderar registro" at bounding box center [441, 340] width 127 height 18
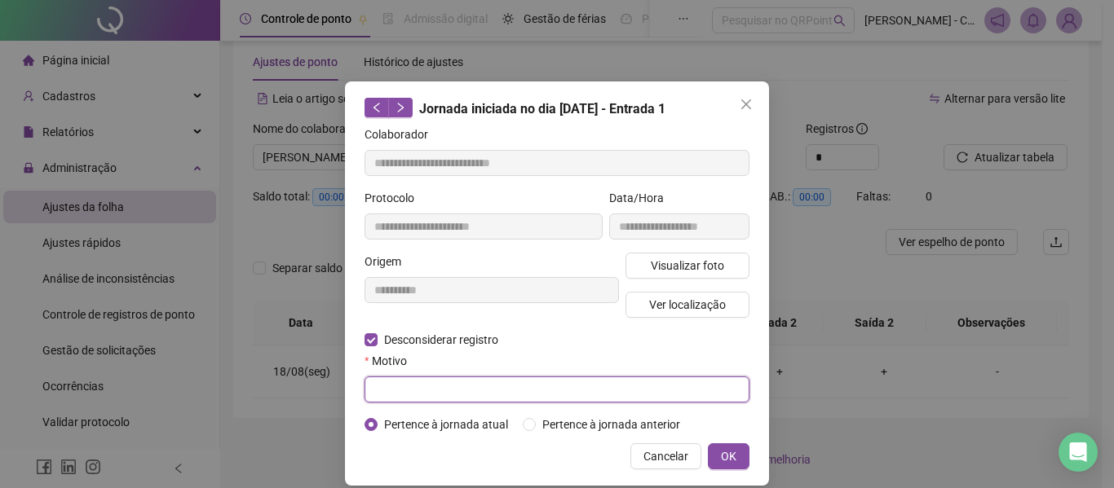
click at [444, 382] on input "text" at bounding box center [557, 390] width 385 height 26
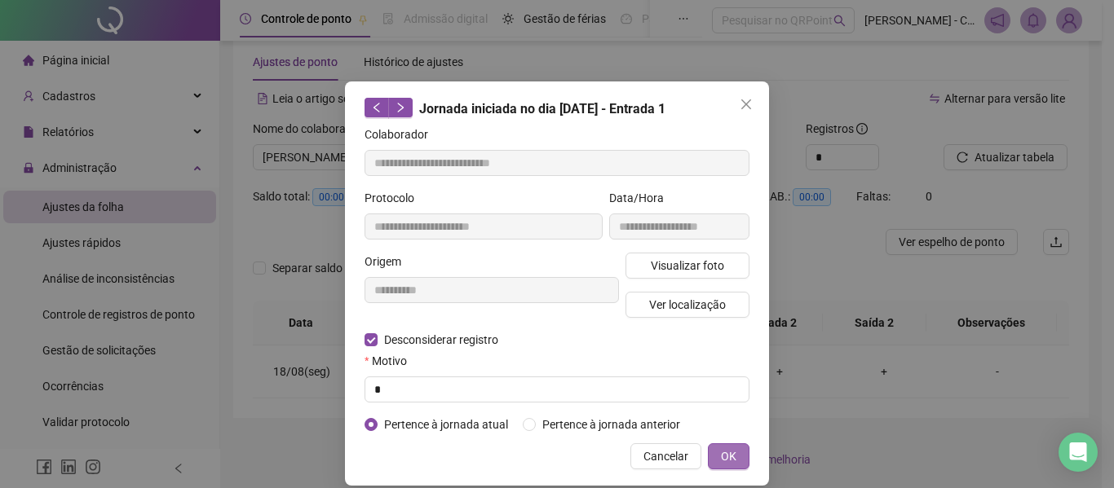
click at [721, 448] on span "OK" at bounding box center [728, 457] width 15 height 18
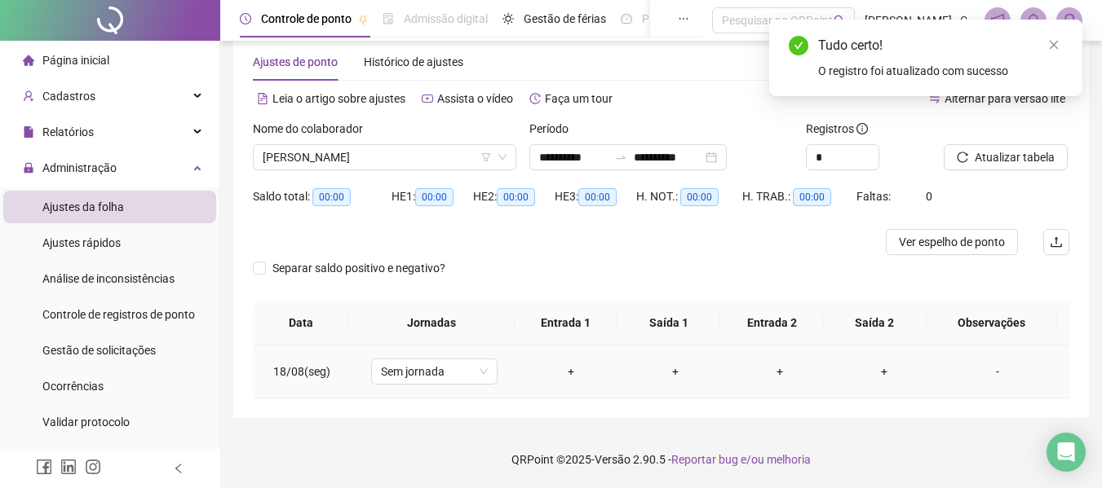
click at [570, 376] on div "+" at bounding box center [571, 372] width 78 height 18
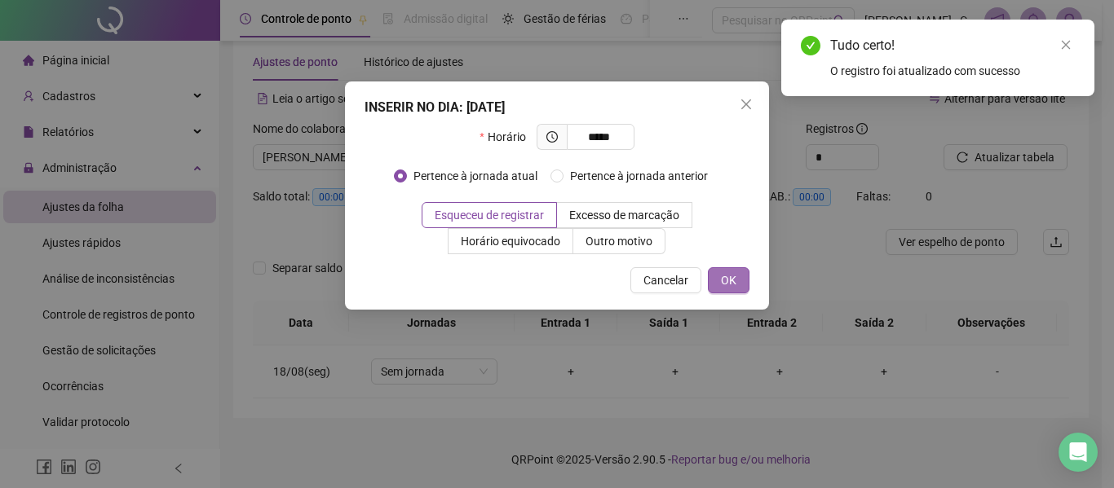
type input "*****"
click at [727, 276] on span "OK" at bounding box center [728, 281] width 15 height 18
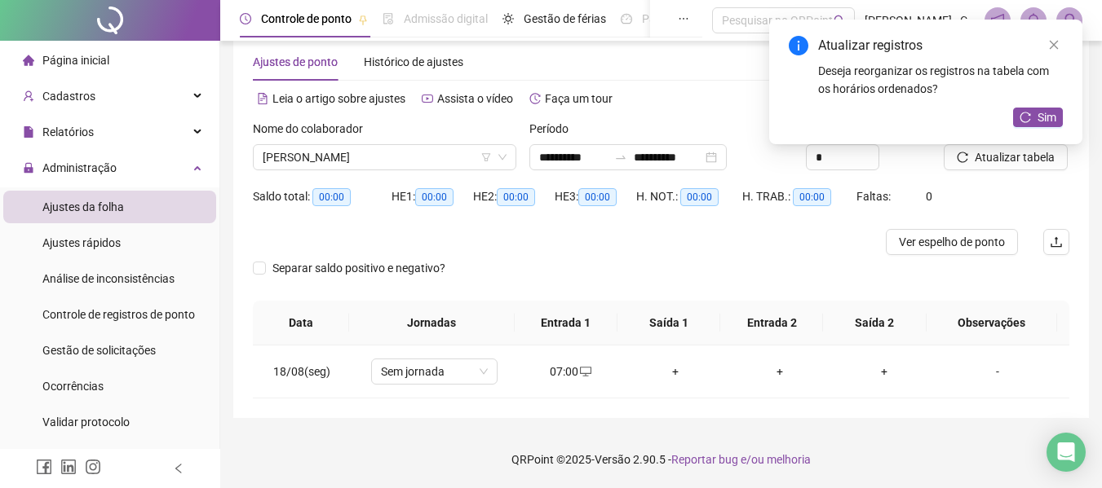
click at [669, 382] on td "+" at bounding box center [675, 372] width 104 height 53
click at [669, 366] on div "+" at bounding box center [675, 372] width 78 height 18
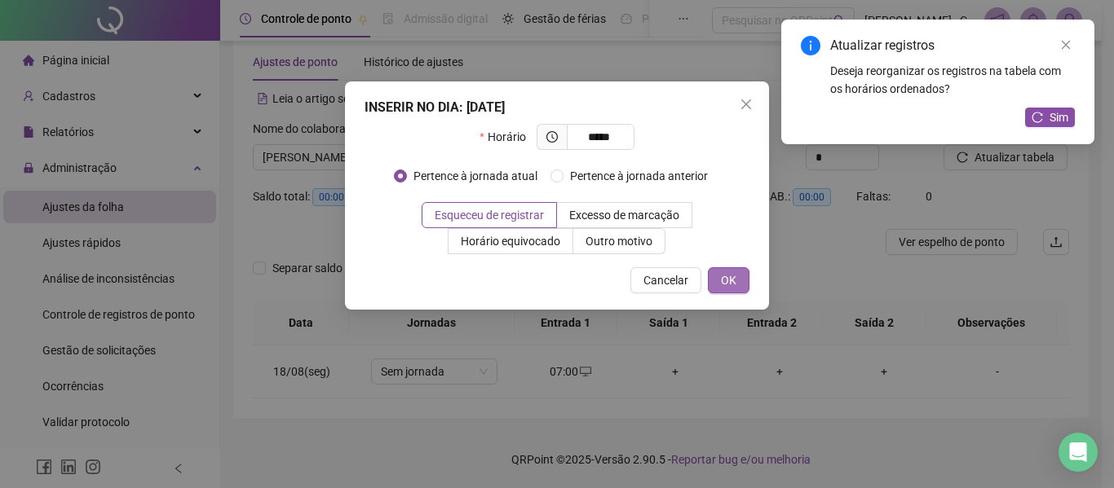
type input "*****"
click at [727, 271] on button "OK" at bounding box center [729, 280] width 42 height 26
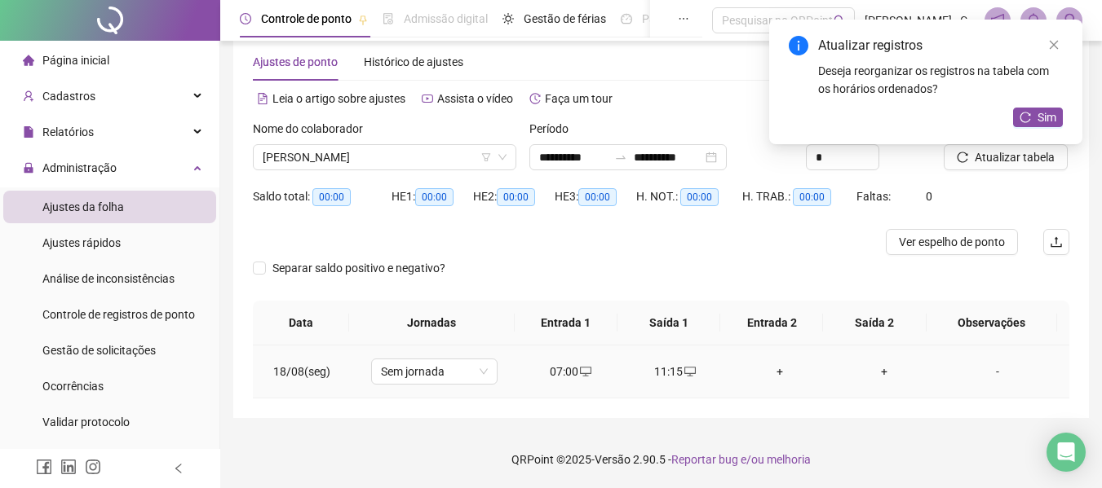
click at [771, 372] on div "+" at bounding box center [779, 372] width 78 height 18
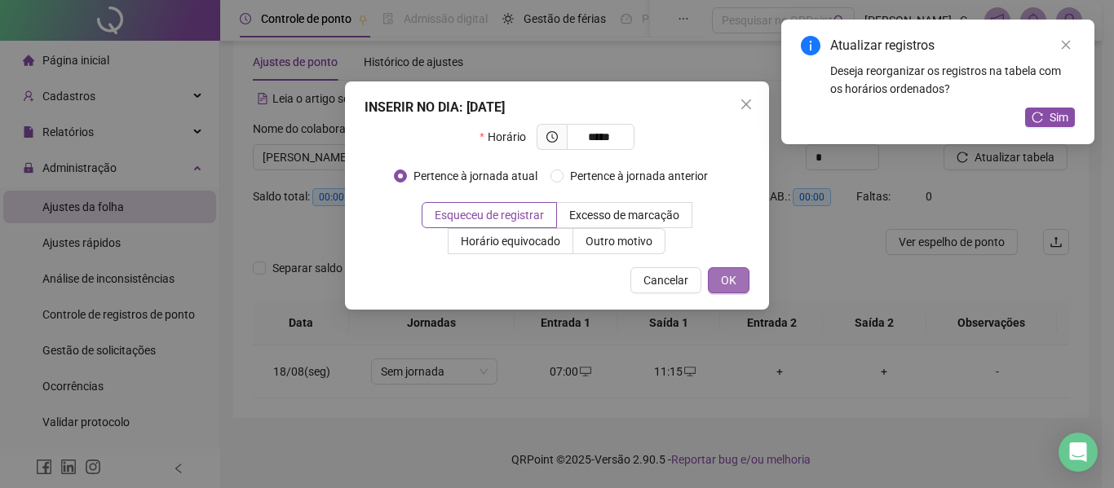
type input "*****"
click at [734, 273] on span "OK" at bounding box center [728, 281] width 15 height 18
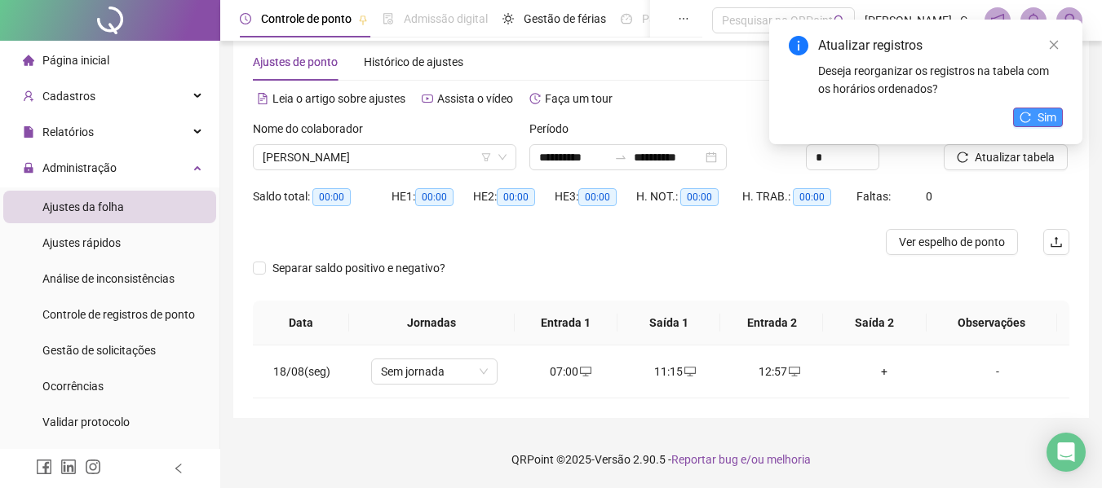
click at [1058, 113] on button "Sim" at bounding box center [1038, 118] width 50 height 20
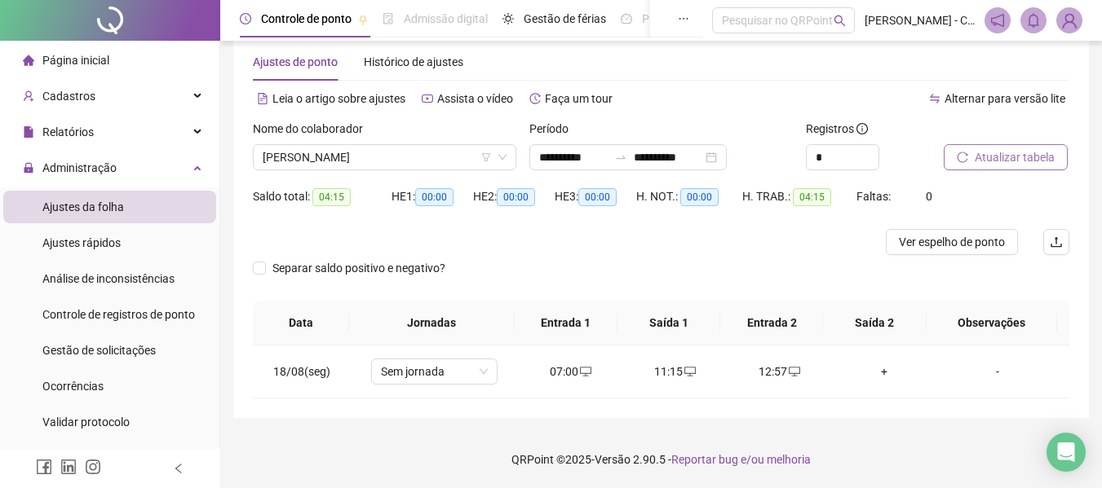
click at [966, 150] on button "Atualizar tabela" at bounding box center [1005, 157] width 124 height 26
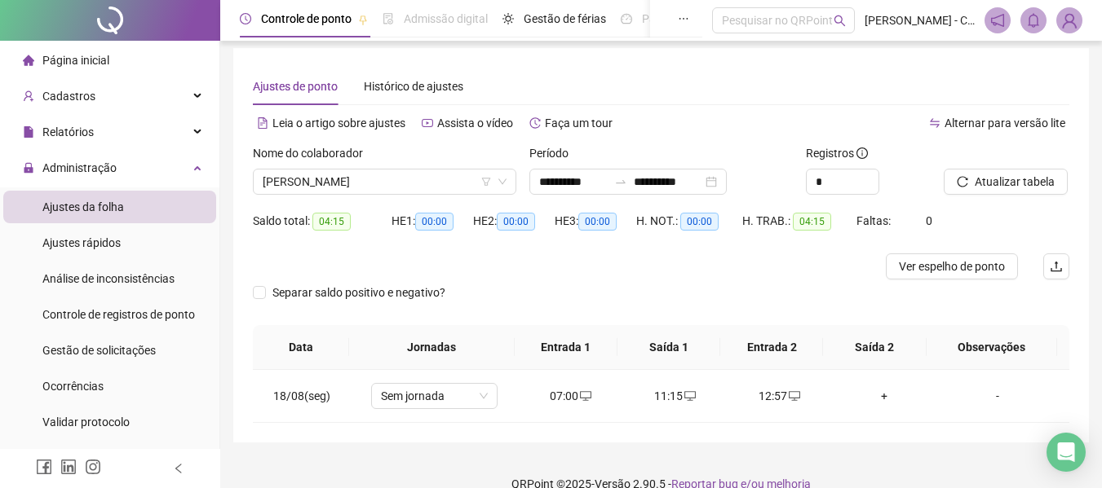
scroll to position [0, 0]
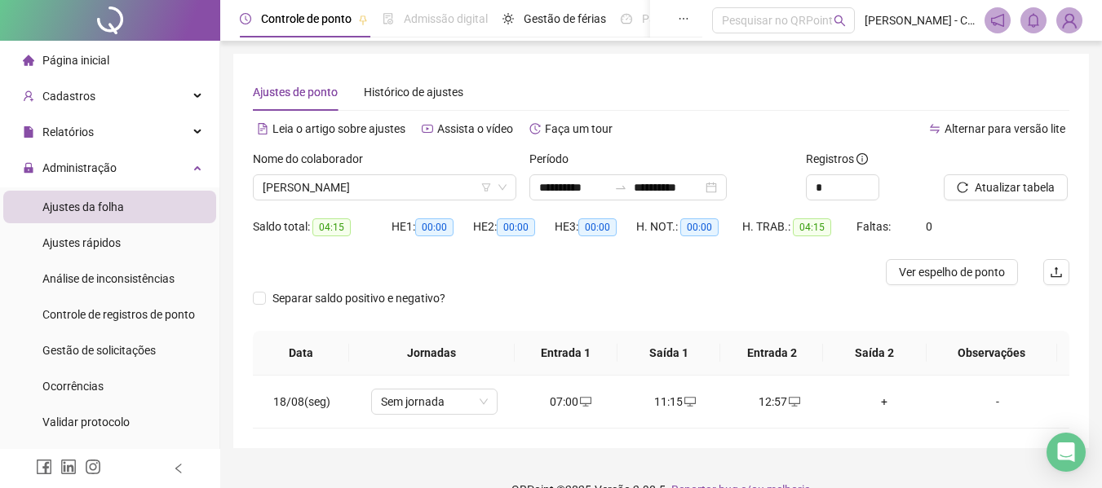
click at [104, 67] on span "Página inicial" at bounding box center [75, 60] width 67 height 13
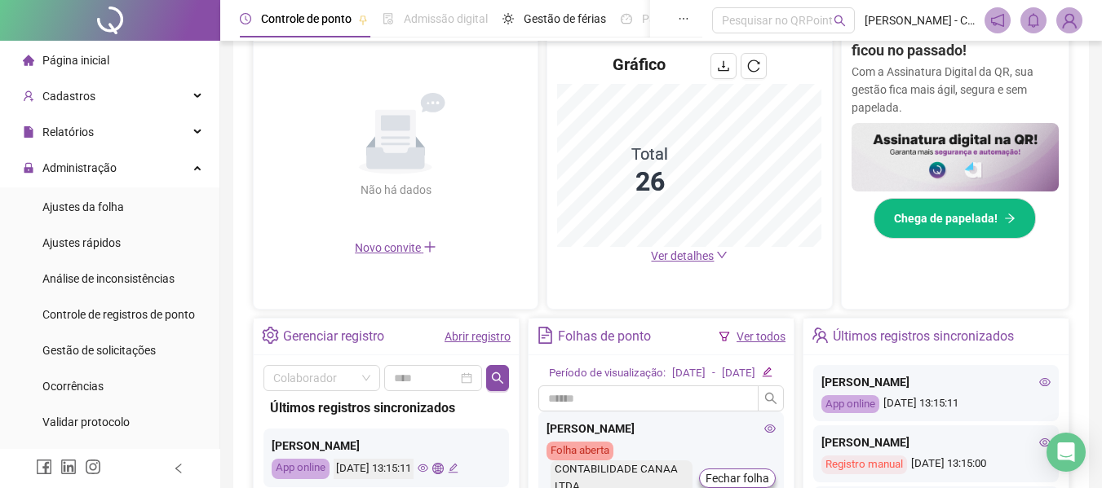
scroll to position [326, 0]
